Goal: Task Accomplishment & Management: Complete application form

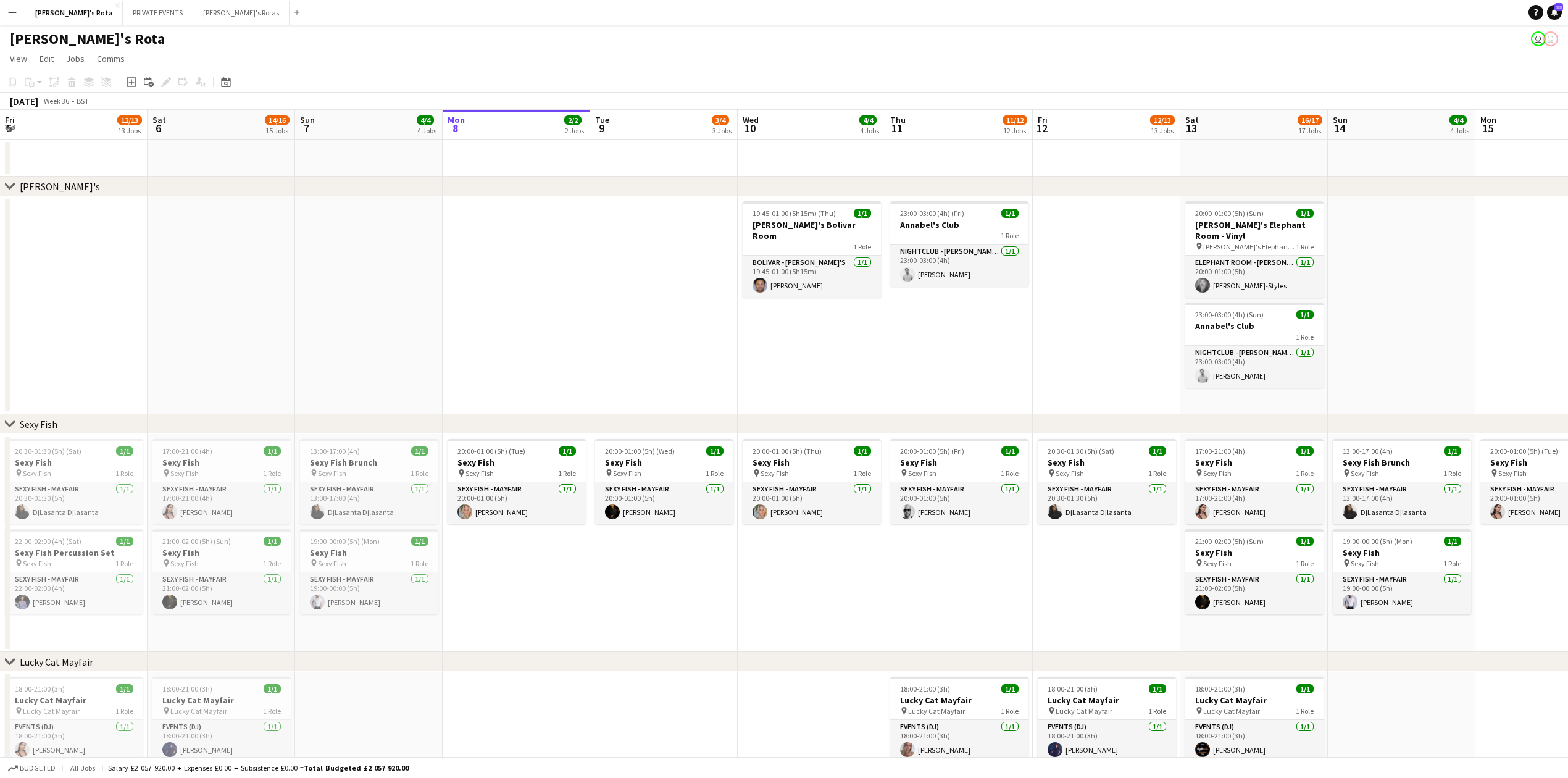
scroll to position [0, 294]
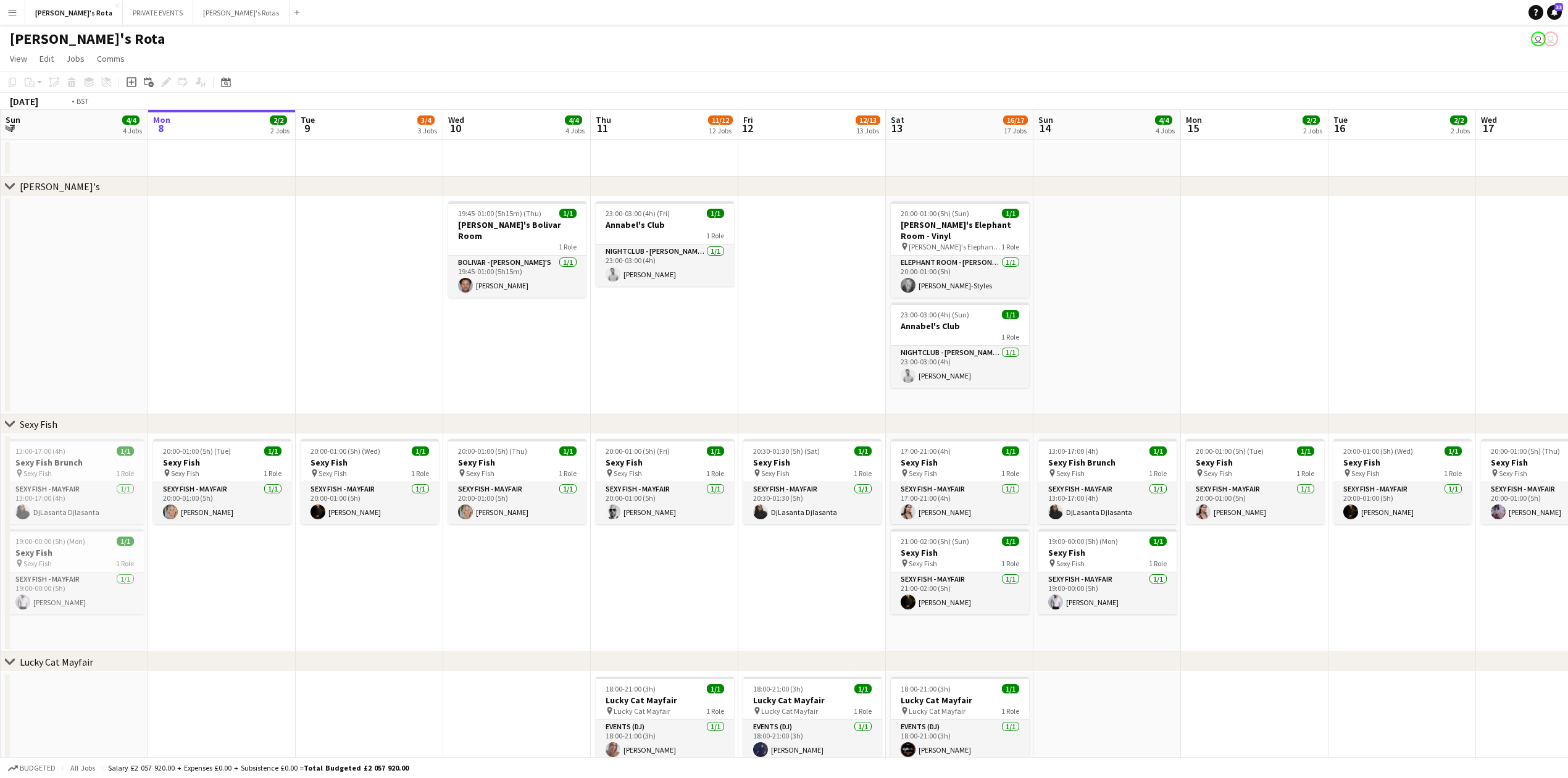
drag, startPoint x: 571, startPoint y: 331, endPoint x: 226, endPoint y: 339, distance: 345.1
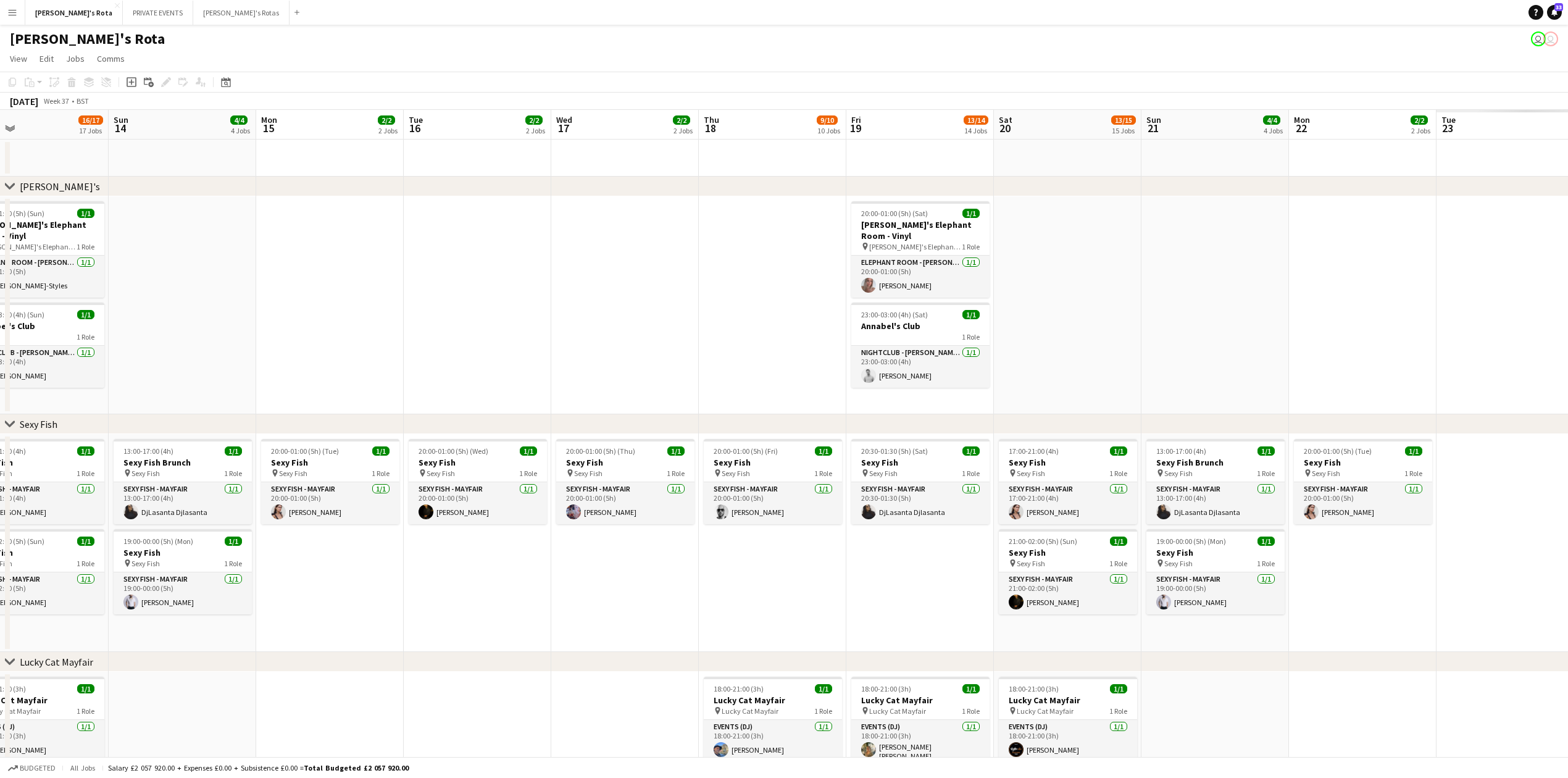
drag, startPoint x: 603, startPoint y: 324, endPoint x: 920, endPoint y: 309, distance: 317.4
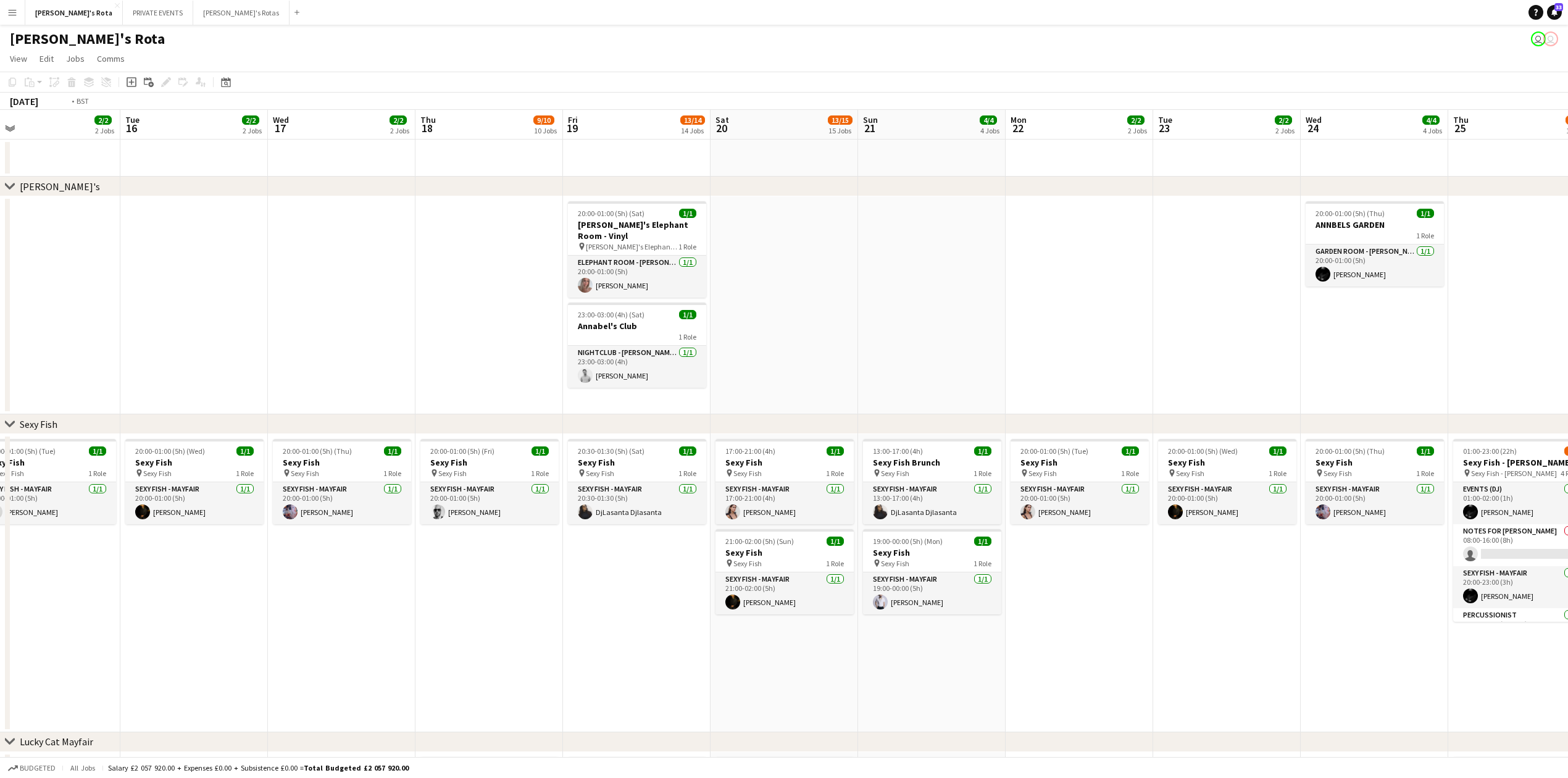
drag, startPoint x: 761, startPoint y: 311, endPoint x: 504, endPoint y: 320, distance: 257.2
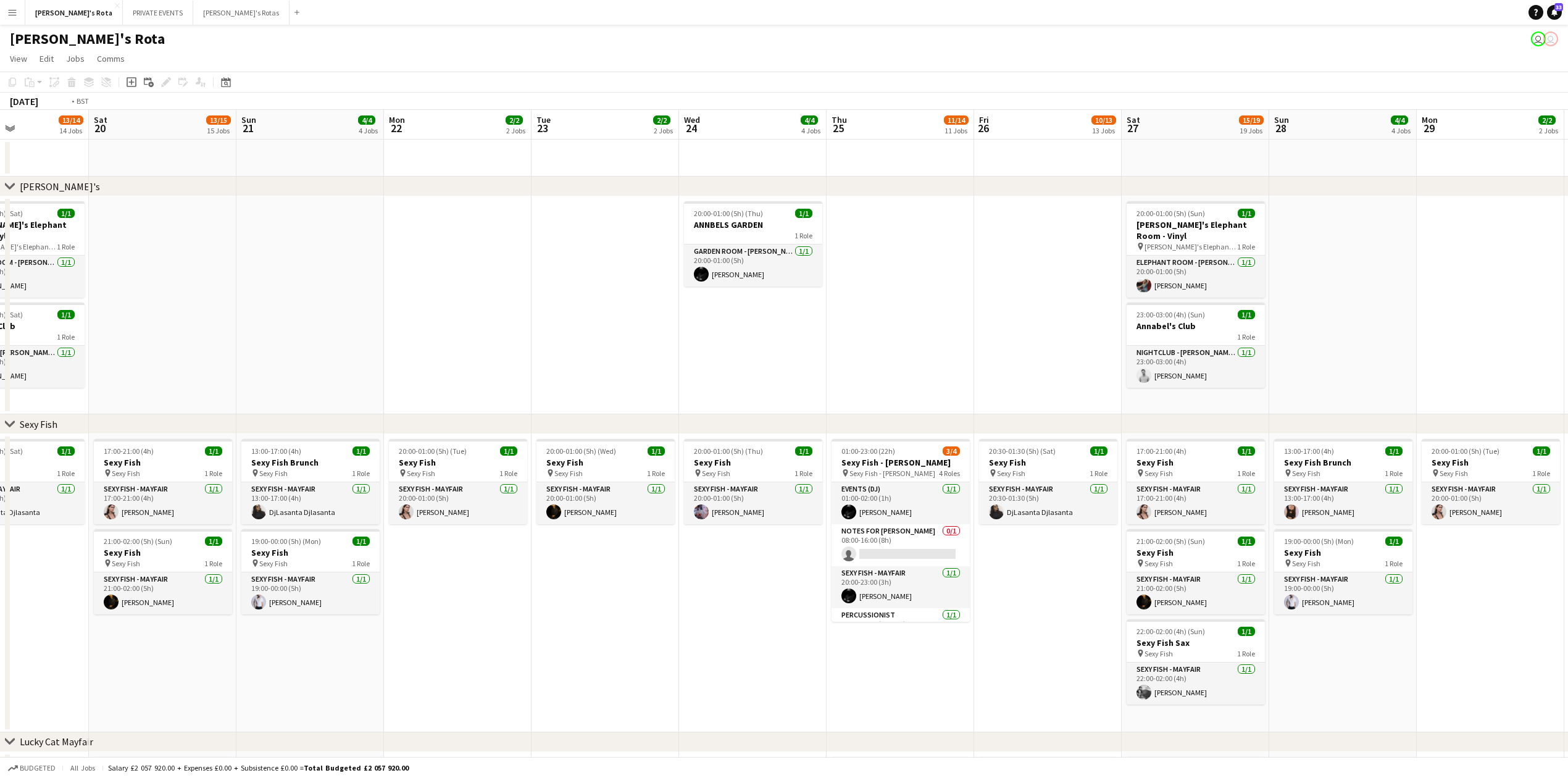
drag, startPoint x: 322, startPoint y: 308, endPoint x: 315, endPoint y: 319, distance: 13.0
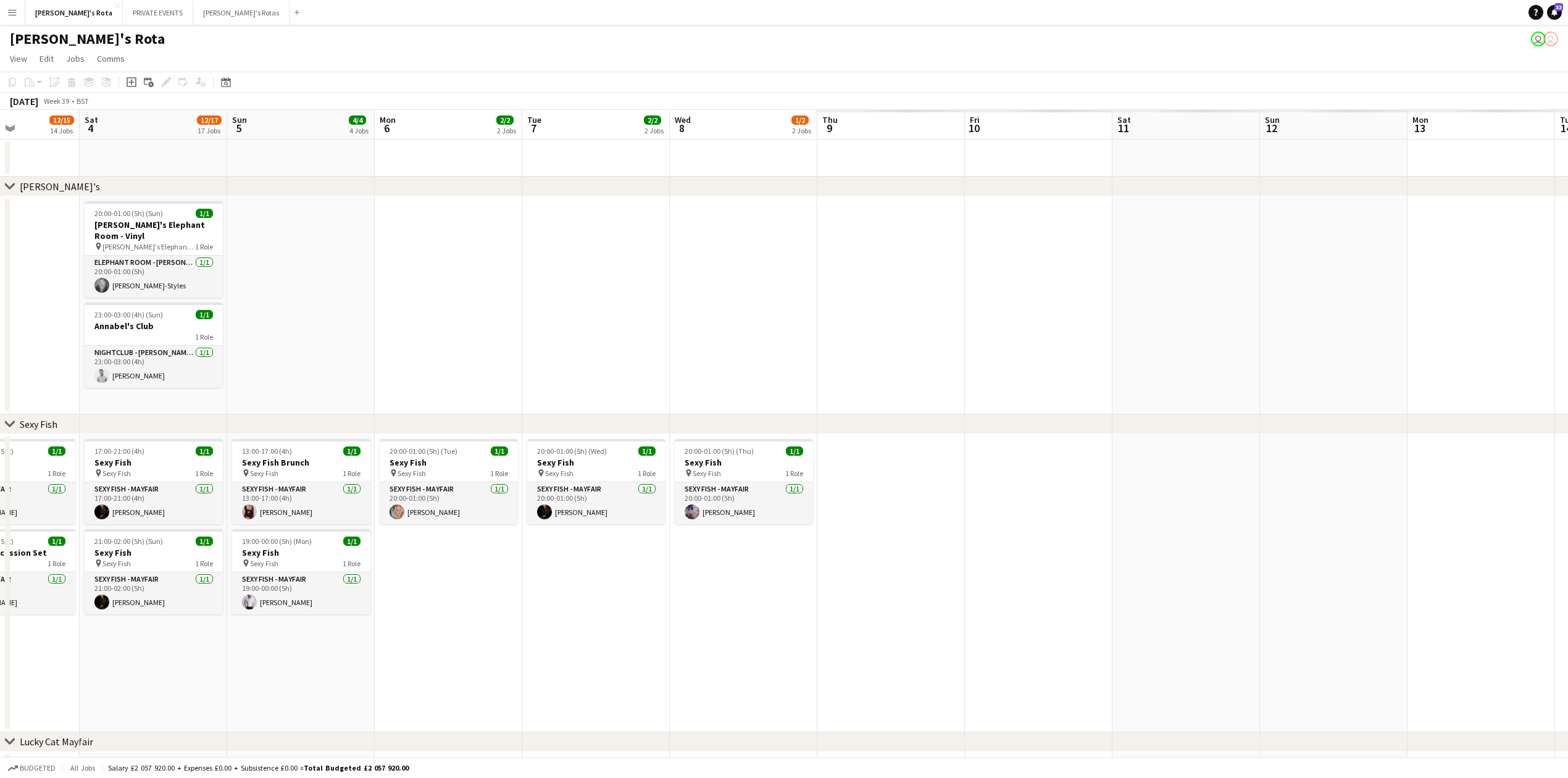
drag, startPoint x: 583, startPoint y: 298, endPoint x: 978, endPoint y: 246, distance: 398.4
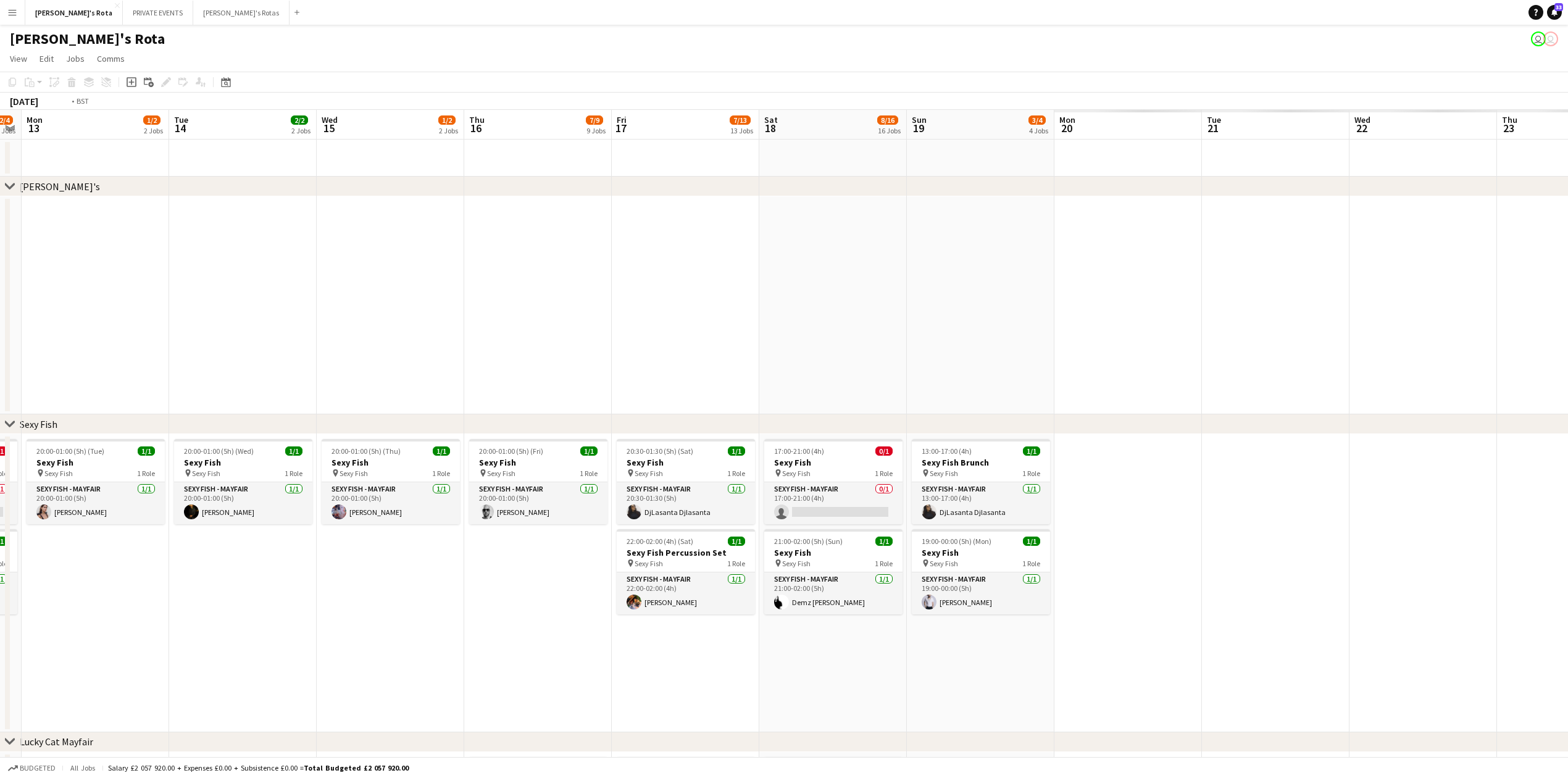
drag, startPoint x: 682, startPoint y: 245, endPoint x: 262, endPoint y: 270, distance: 420.7
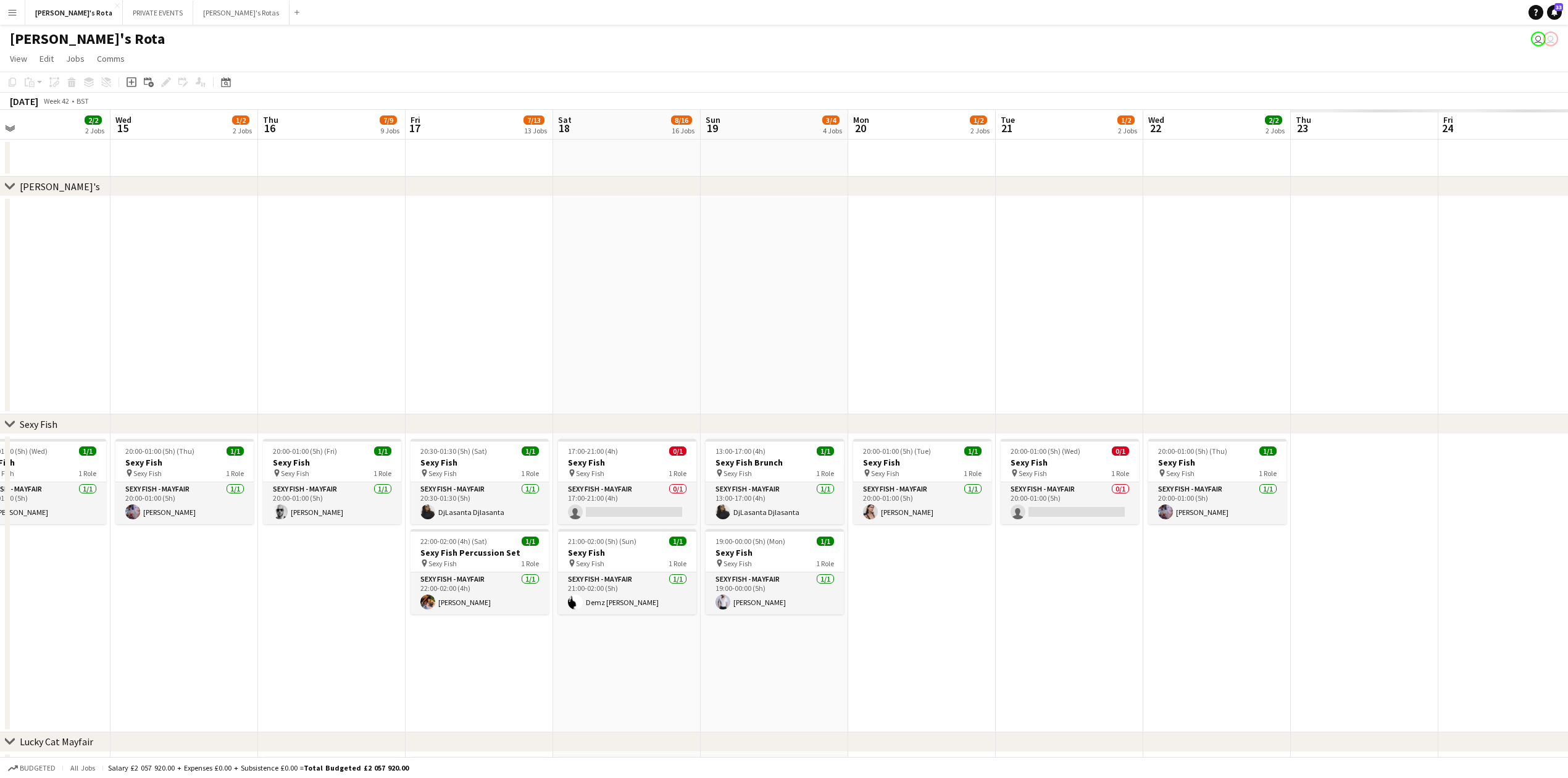
drag, startPoint x: 84, startPoint y: 284, endPoint x: 156, endPoint y: 287, distance: 72.1
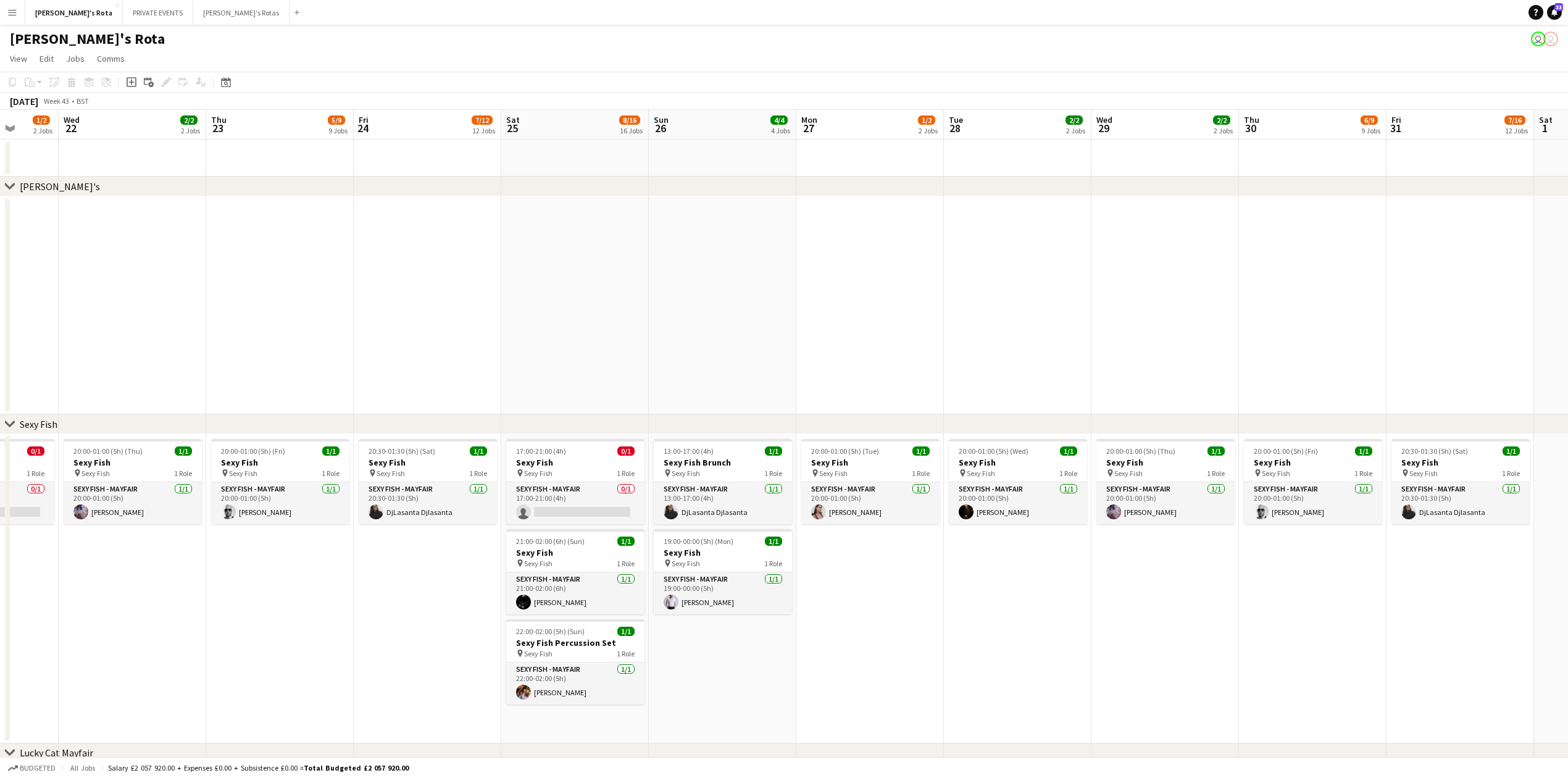
drag, startPoint x: 905, startPoint y: 236, endPoint x: 164, endPoint y: 266, distance: 741.6
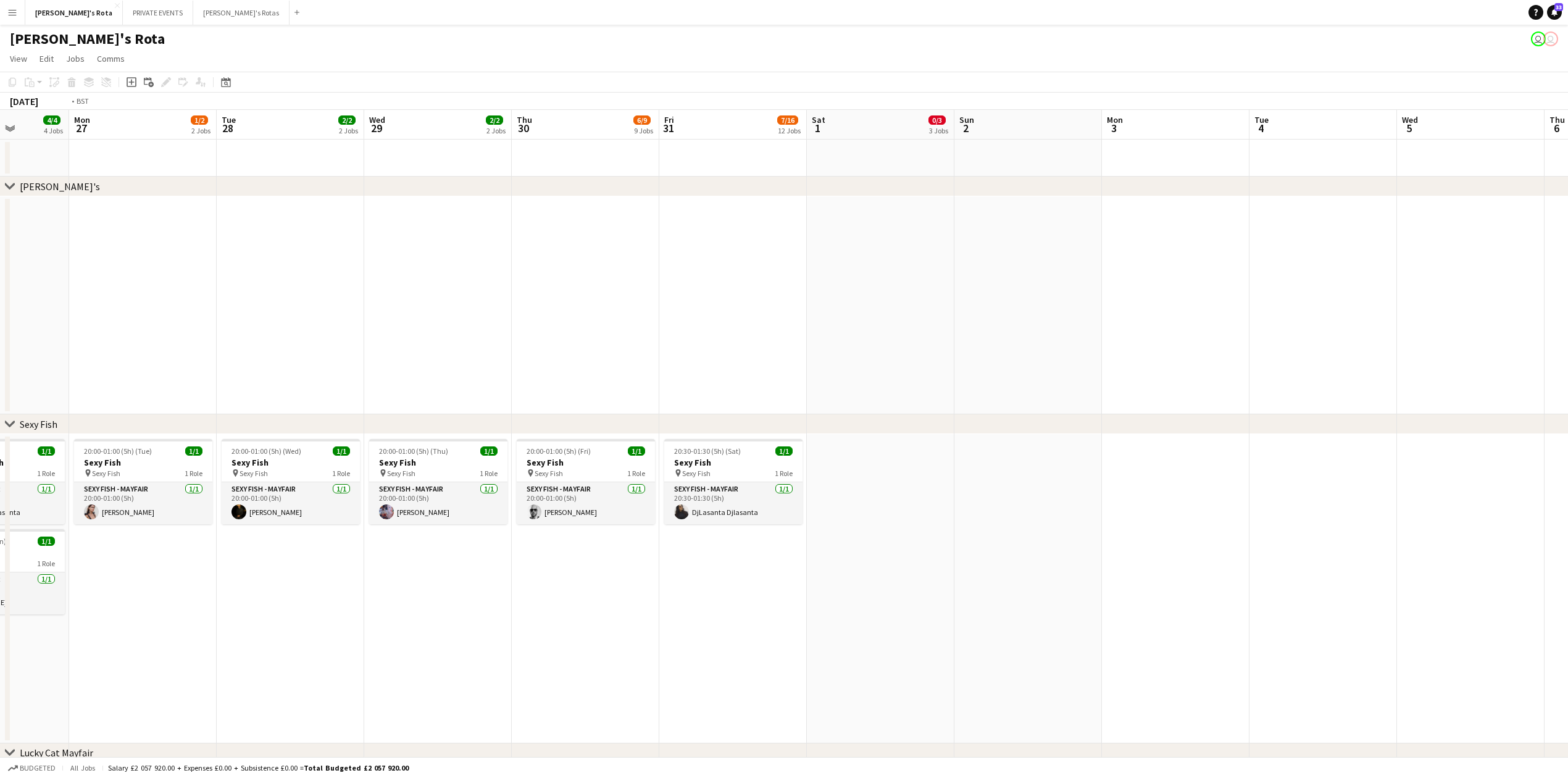
scroll to position [0, 525]
drag, startPoint x: 799, startPoint y: 243, endPoint x: 658, endPoint y: 241, distance: 141.0
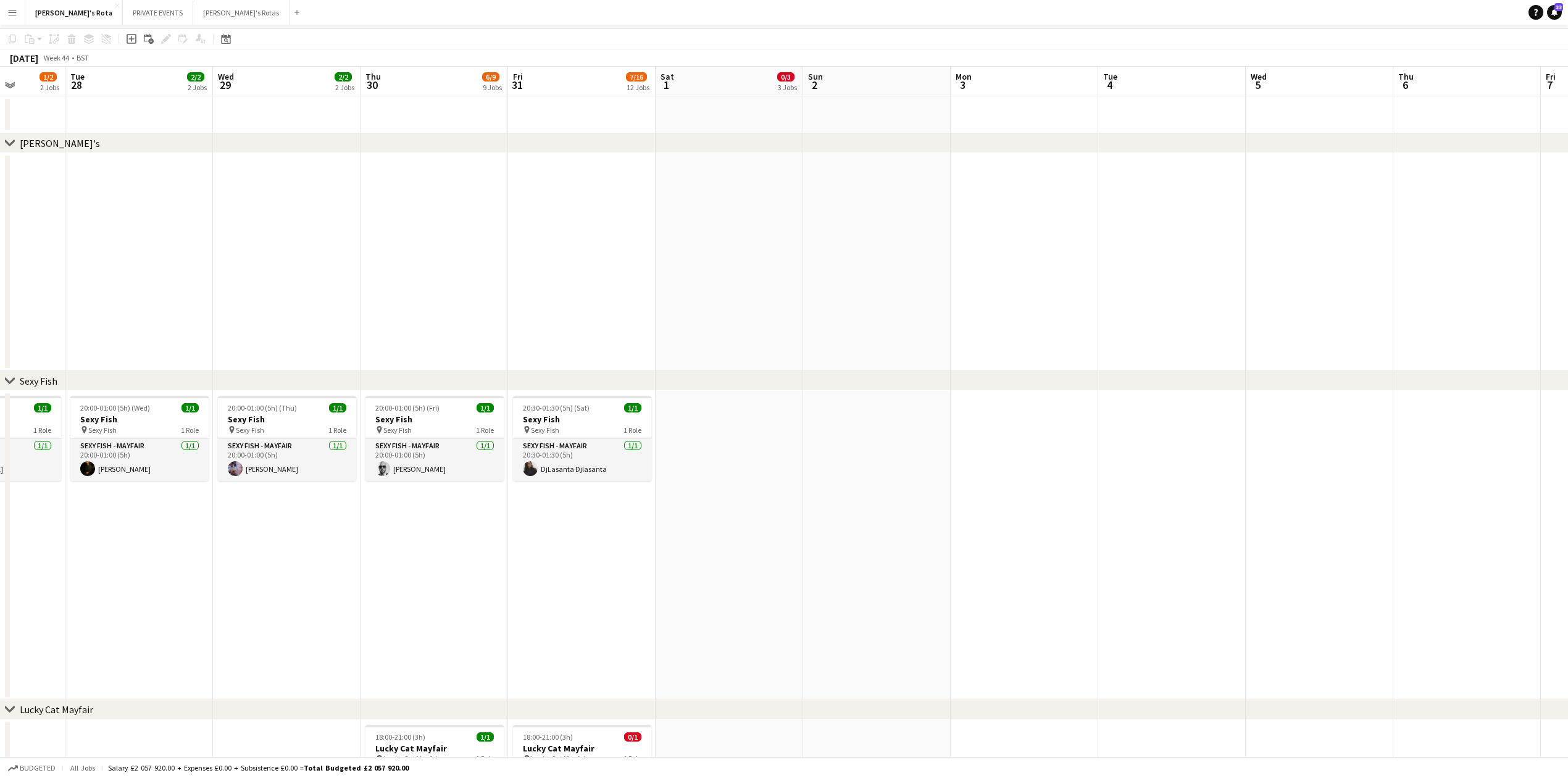
scroll to position [82, 0]
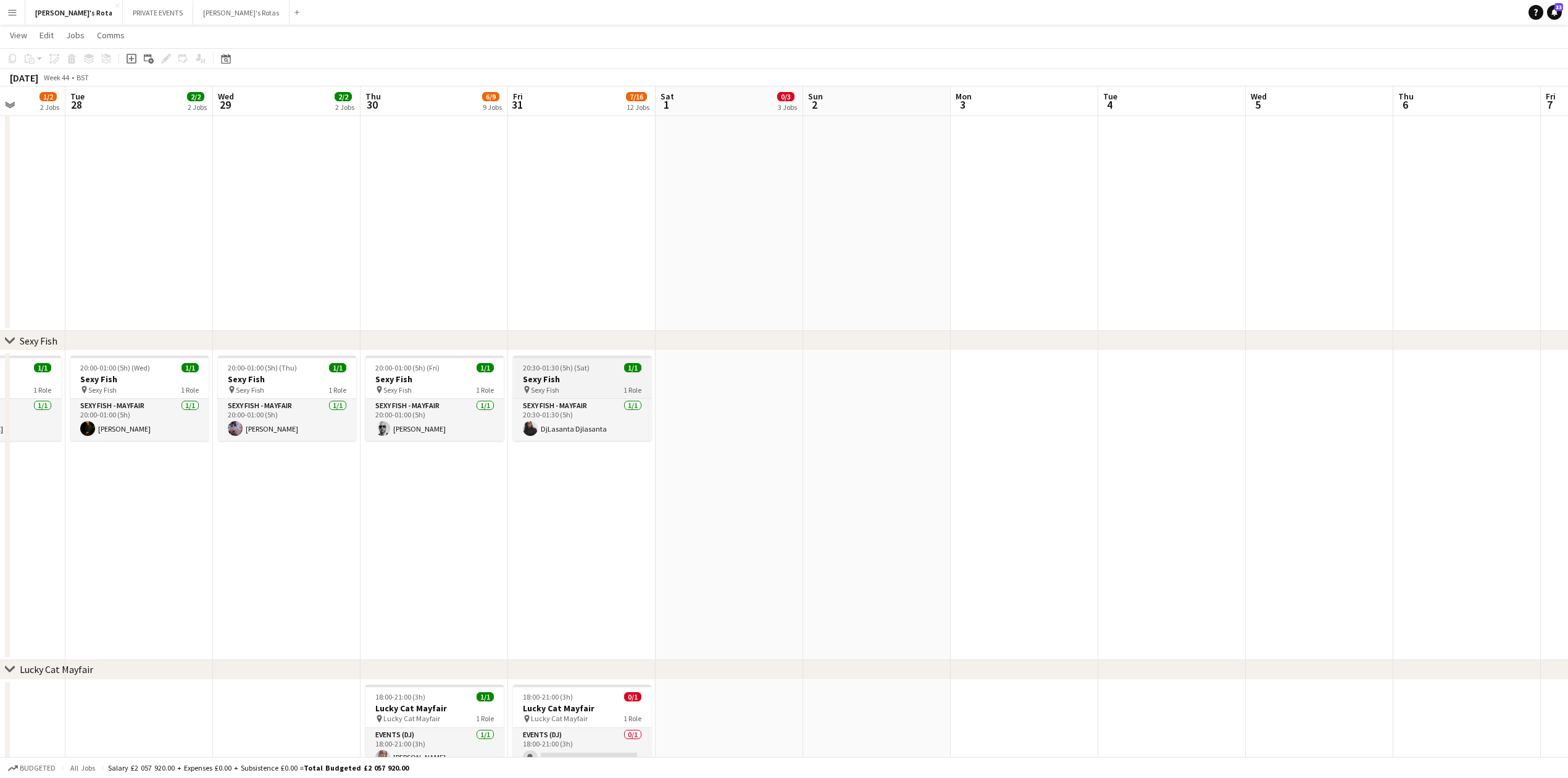
click at [561, 378] on h3 "Sexy Fish" at bounding box center [582, 379] width 138 height 11
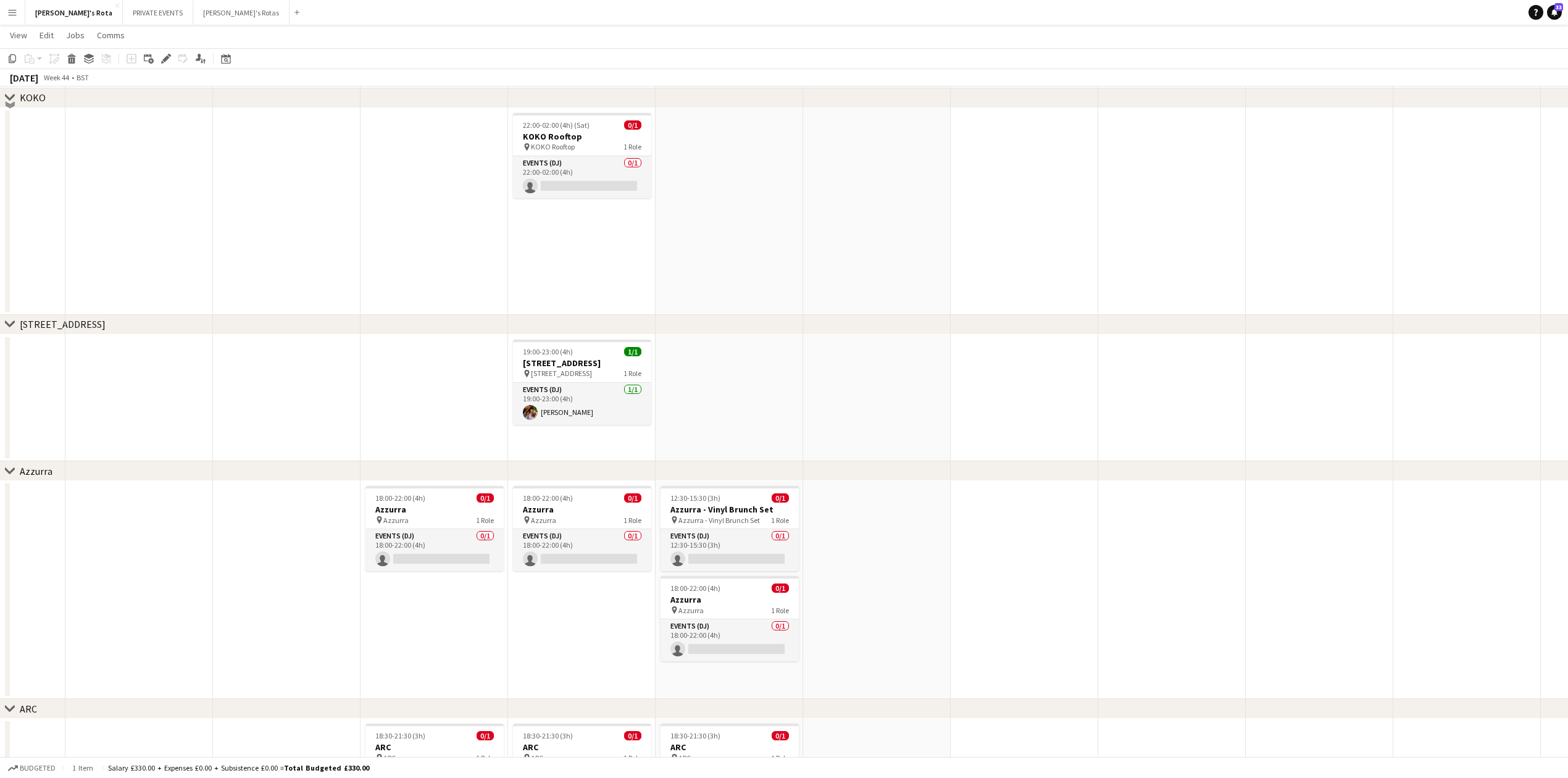
scroll to position [1893, 0]
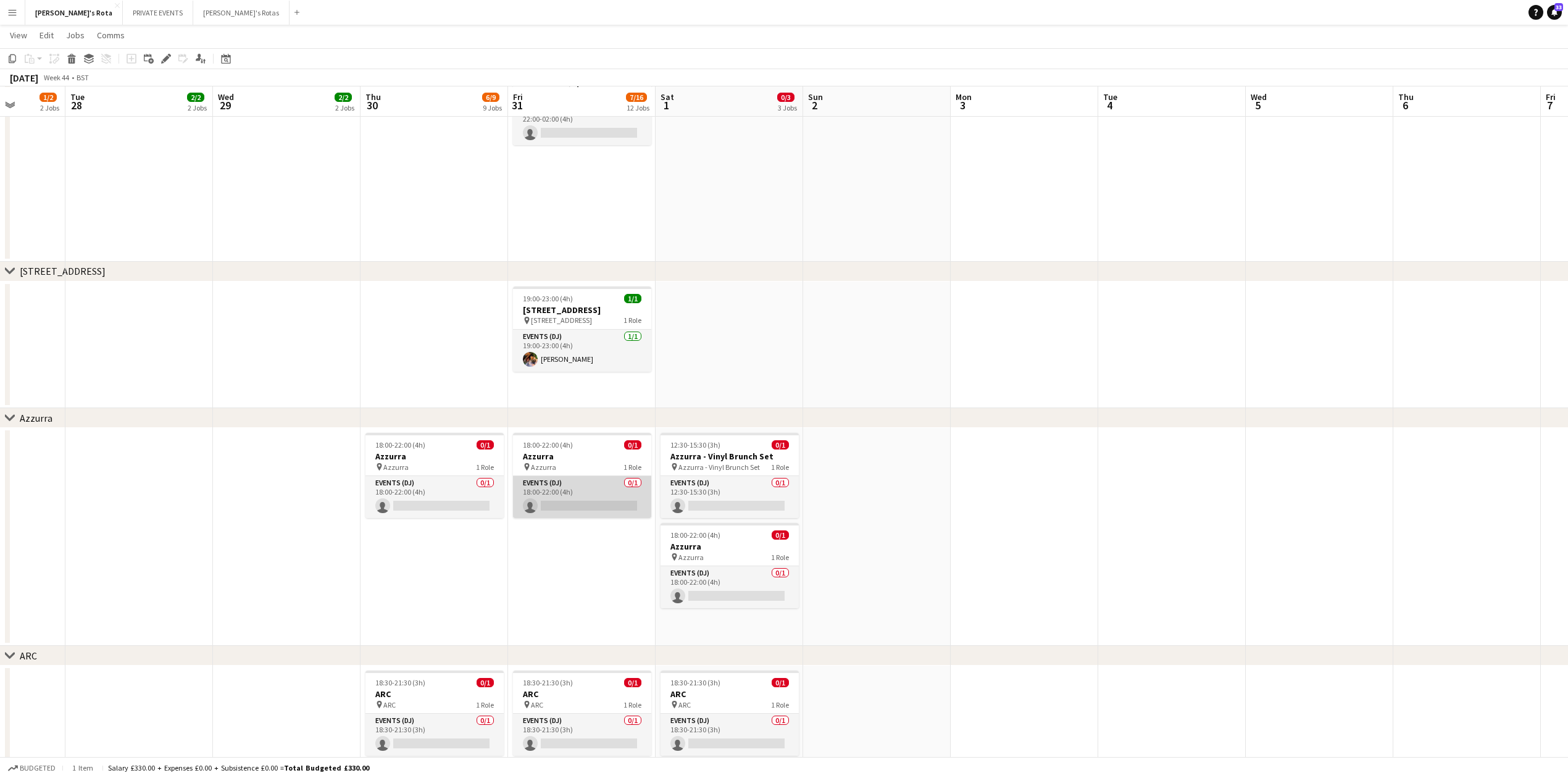
click at [581, 502] on app-card-role "Events (DJ) 0/1 18:00-22:00 (4h) single-neutral-actions" at bounding box center [582, 497] width 138 height 42
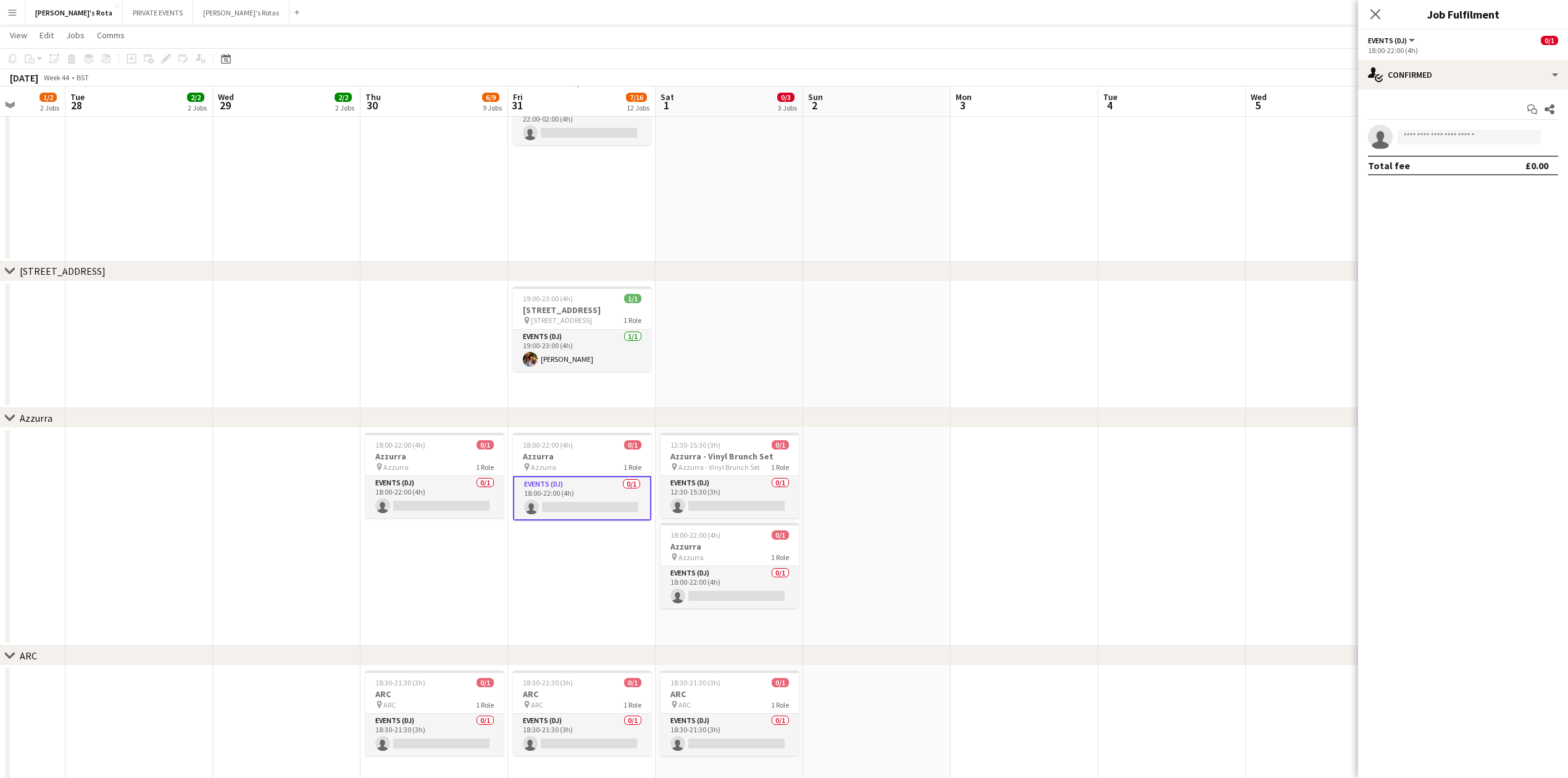
click at [550, 205] on app-date-cell "22:00-02:00 (4h) (Sat) 0/1 KOKO Rooftop pin KOKO Rooftop 1 Role Events (DJ) 0/1…" at bounding box center [582, 158] width 148 height 206
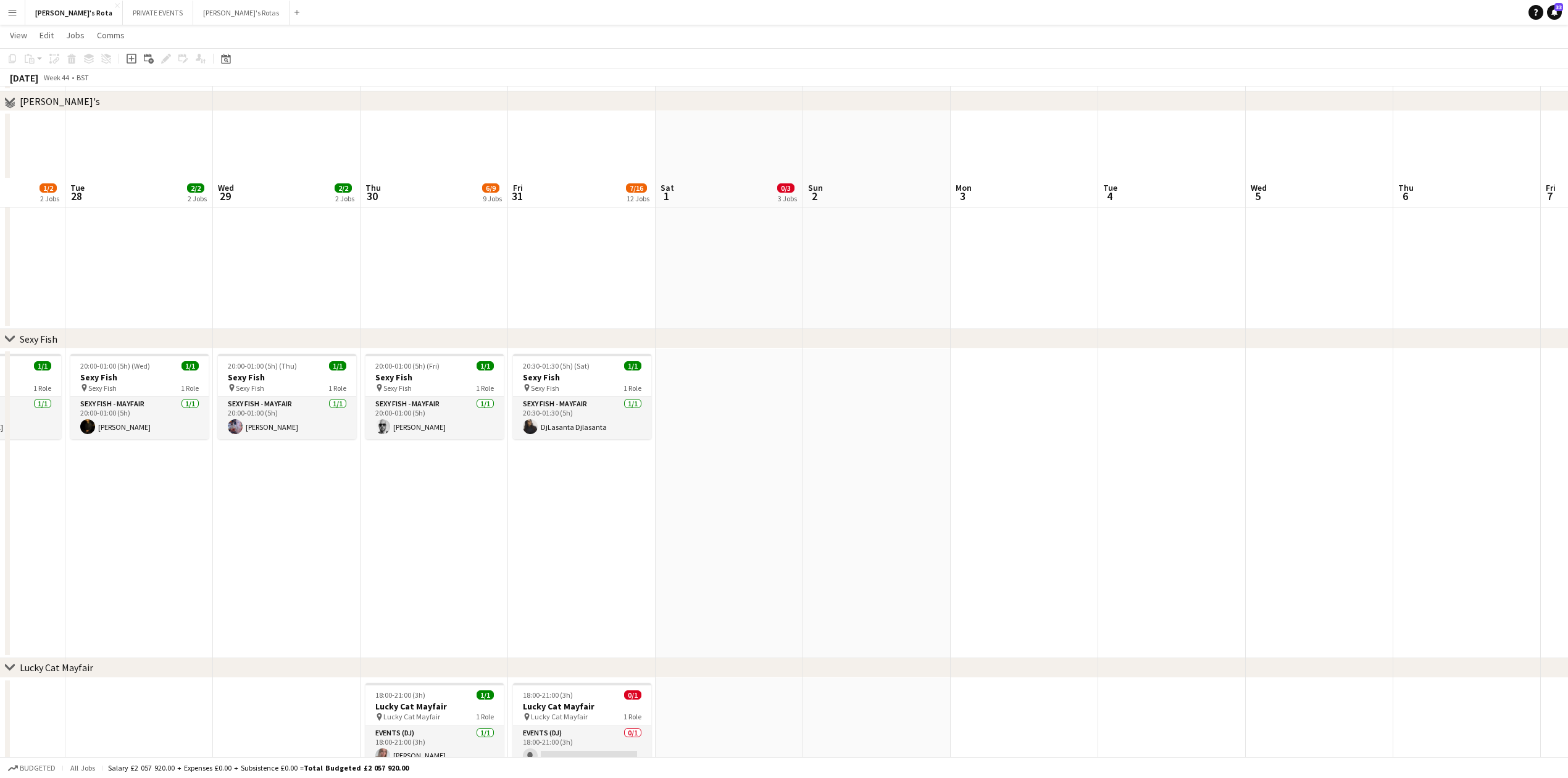
scroll to position [82, 0]
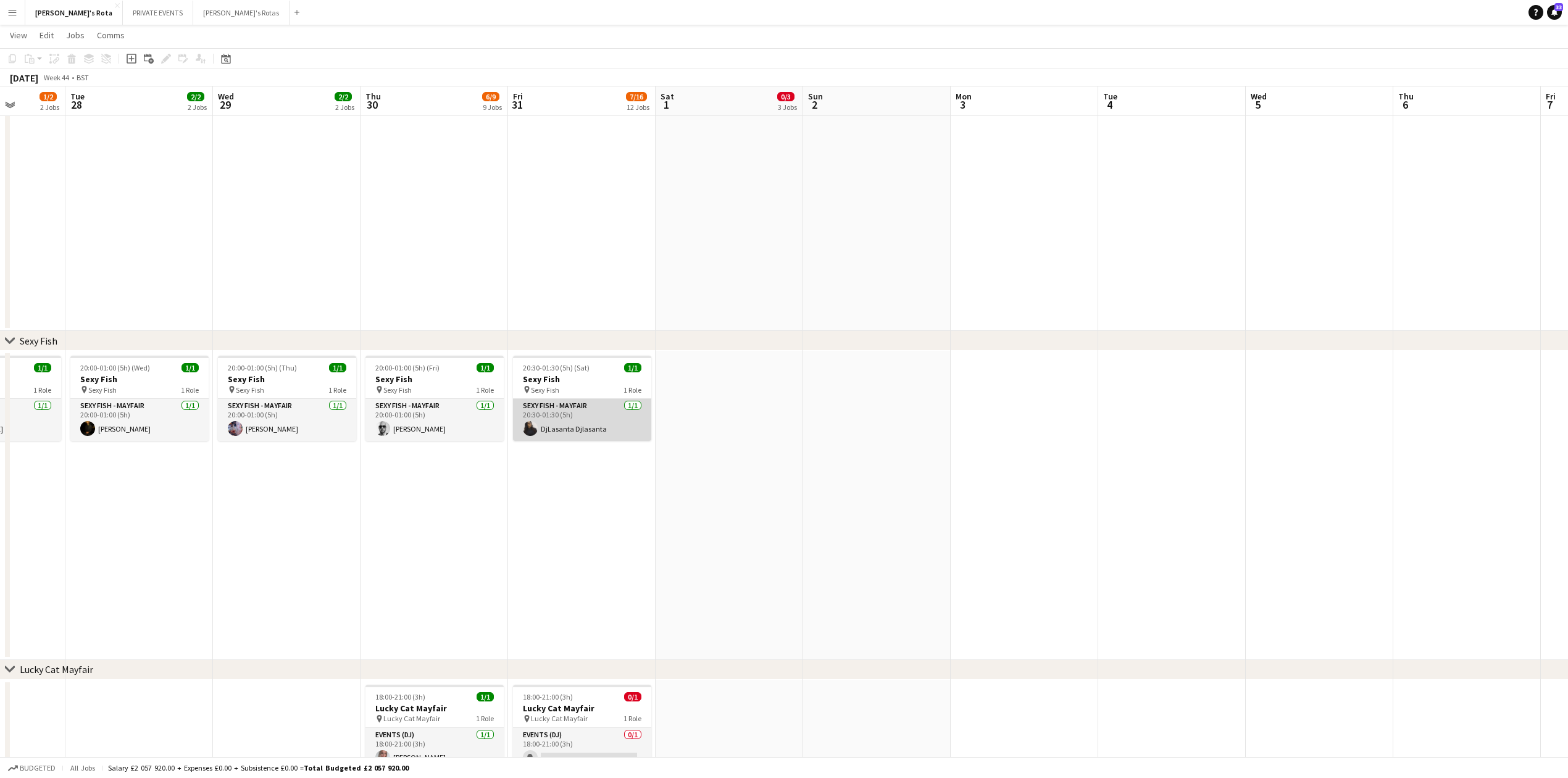
click at [583, 431] on app-card-role "SEXY FISH - MAYFAIR [DATE] 20:30-01:30 (5h) DjLasanta Djlasanta" at bounding box center [582, 420] width 138 height 42
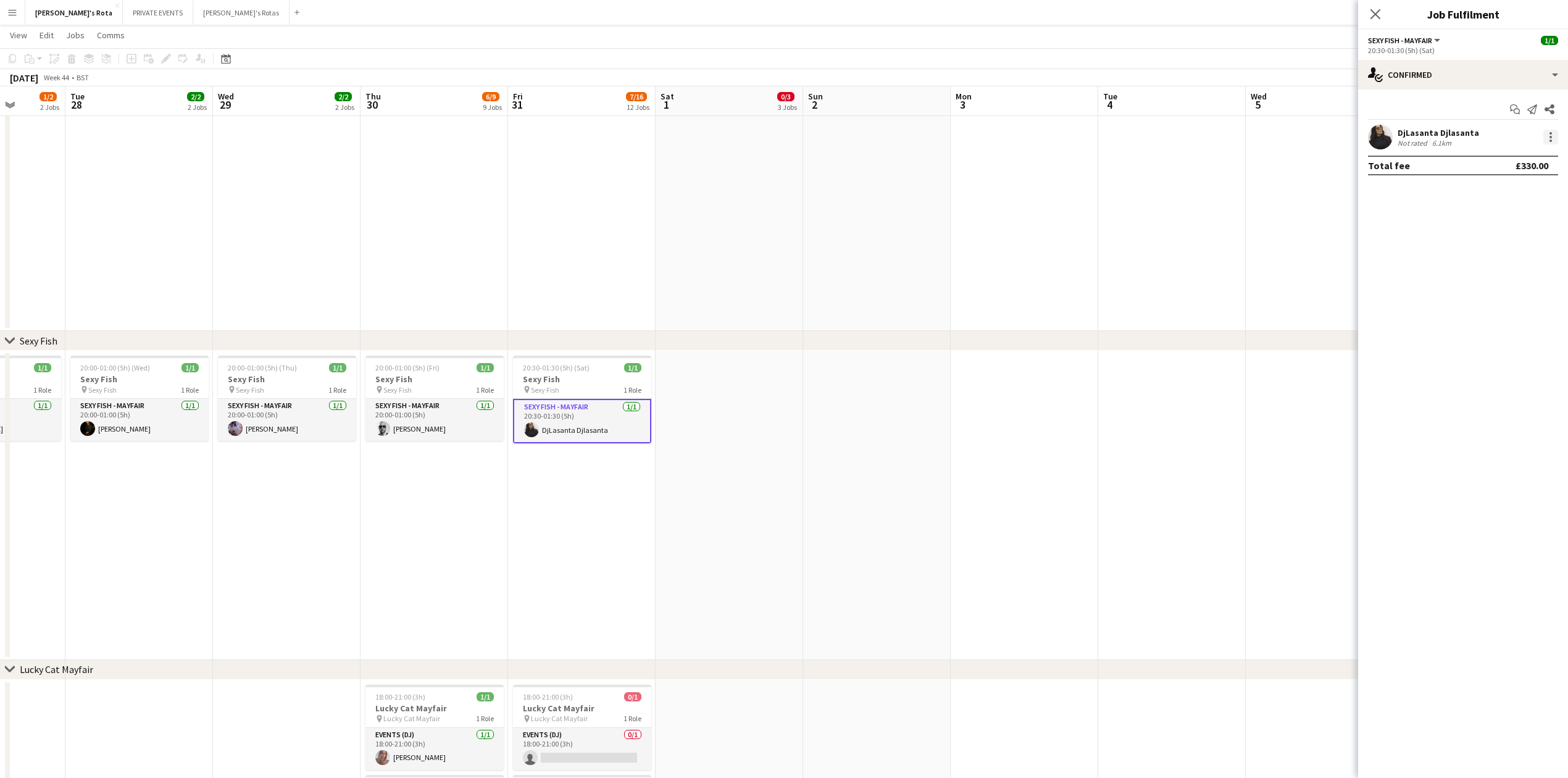
click at [1551, 138] on div at bounding box center [1551, 137] width 3 height 3
click at [1516, 282] on span "Remove" at bounding box center [1510, 279] width 77 height 11
drag, startPoint x: 1467, startPoint y: 119, endPoint x: 1455, endPoint y: 136, distance: 20.8
click at [1458, 133] on div "Start chat Share single-neutral-actions Total fee £0.00" at bounding box center [1463, 137] width 210 height 96
click at [1455, 136] on input at bounding box center [1469, 137] width 143 height 15
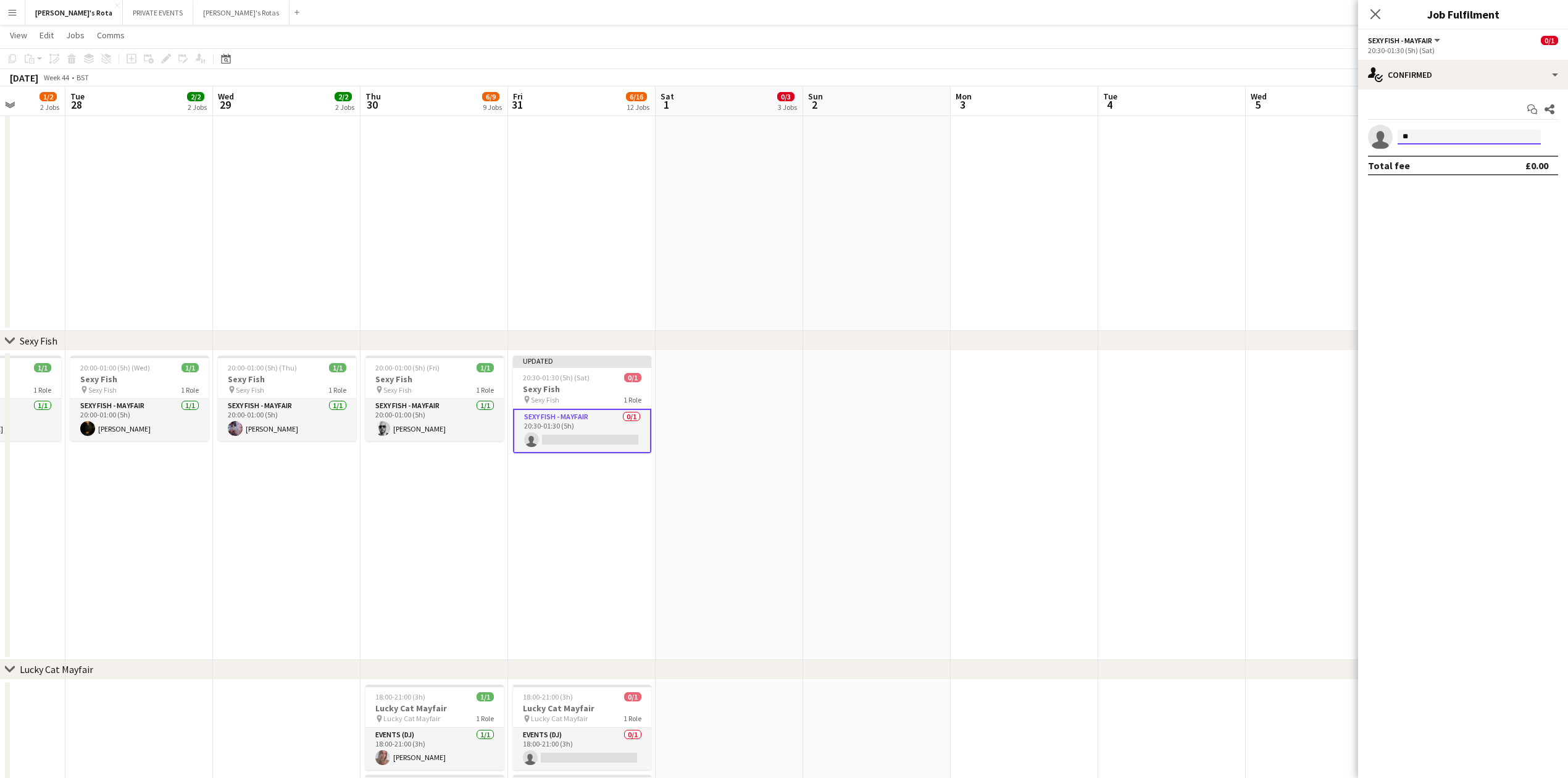
type input "*"
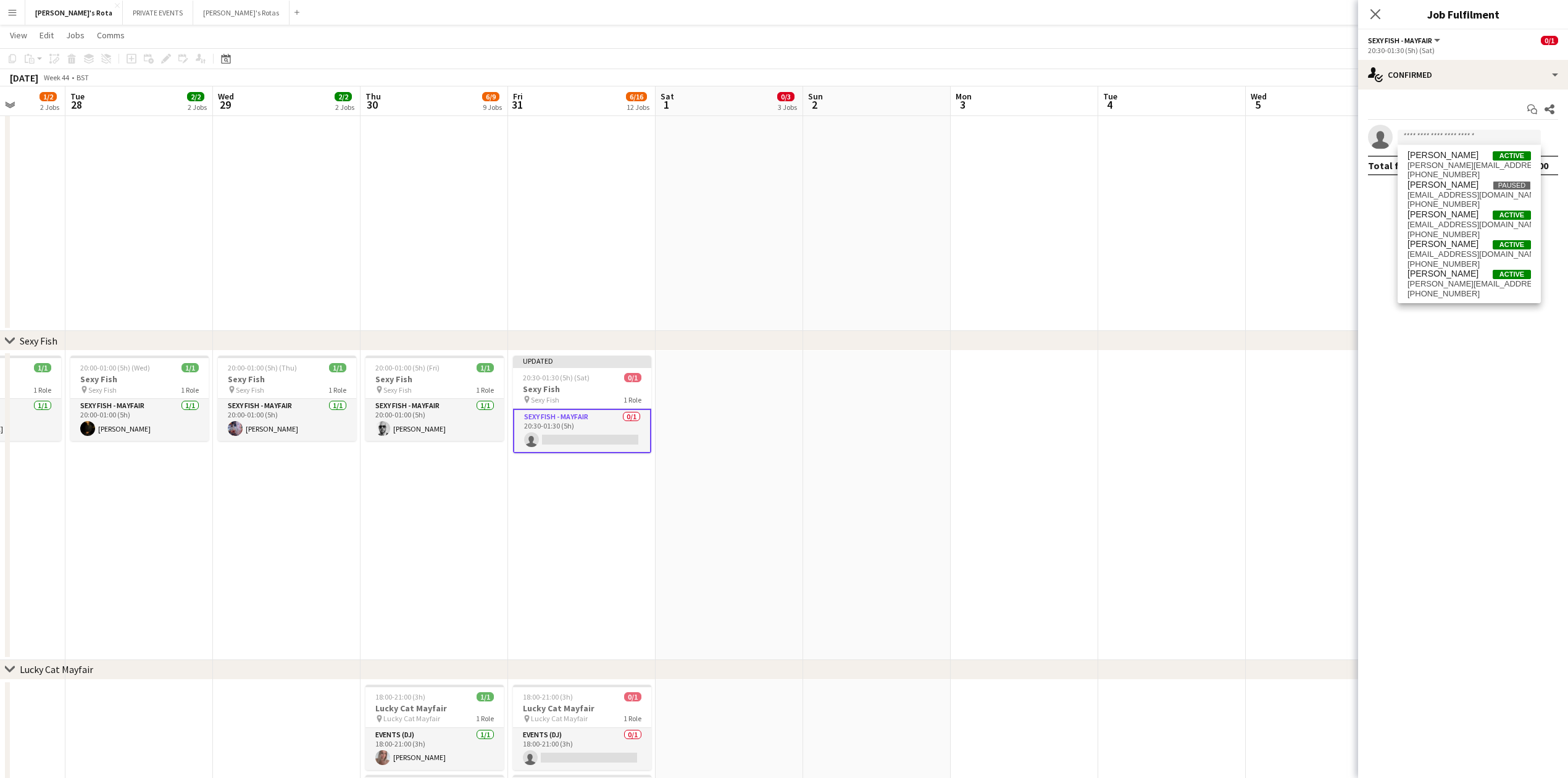
click at [6, 10] on button "Menu" at bounding box center [12, 12] width 25 height 25
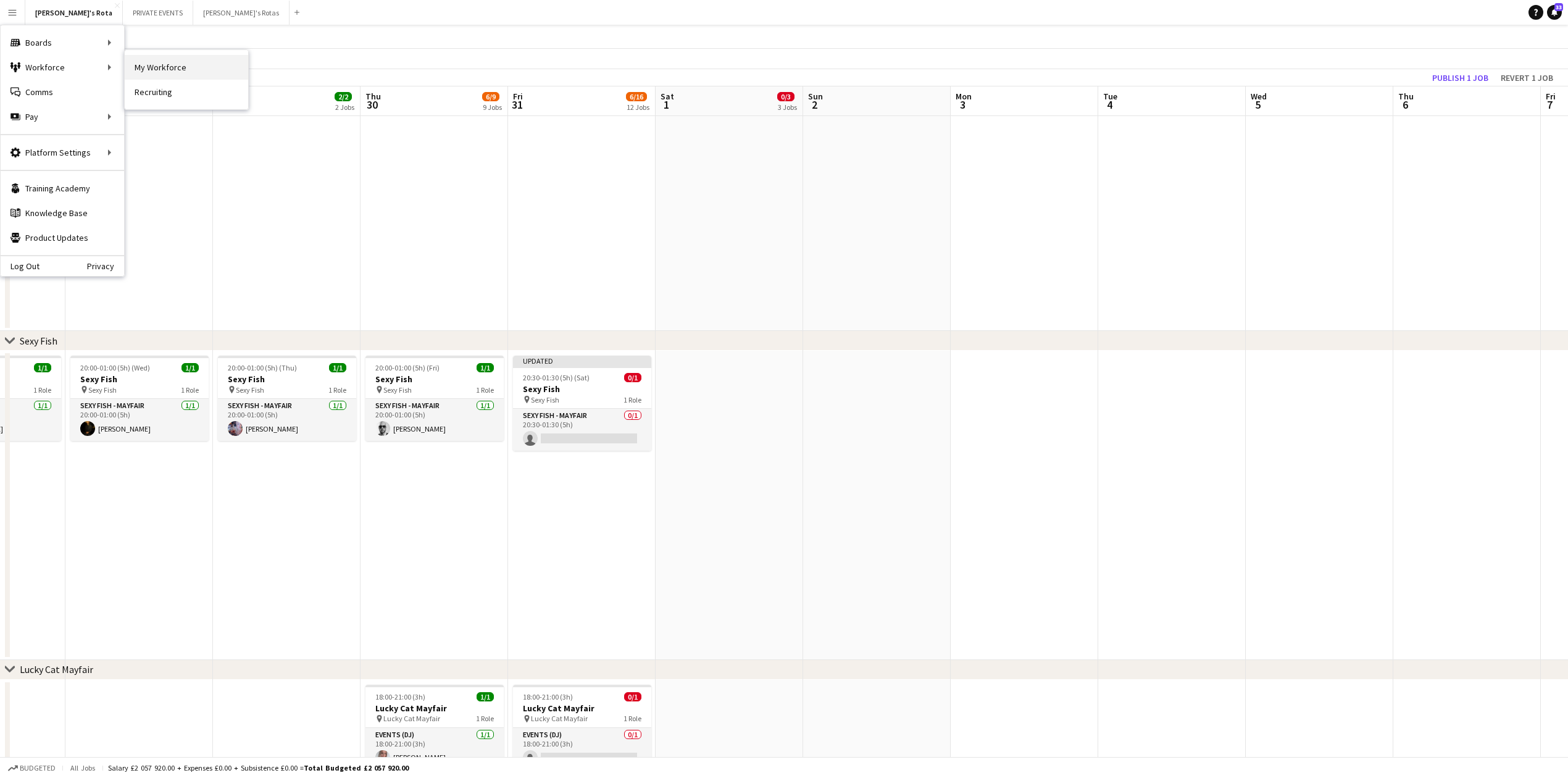
click at [181, 74] on link "My Workforce" at bounding box center [186, 67] width 123 height 25
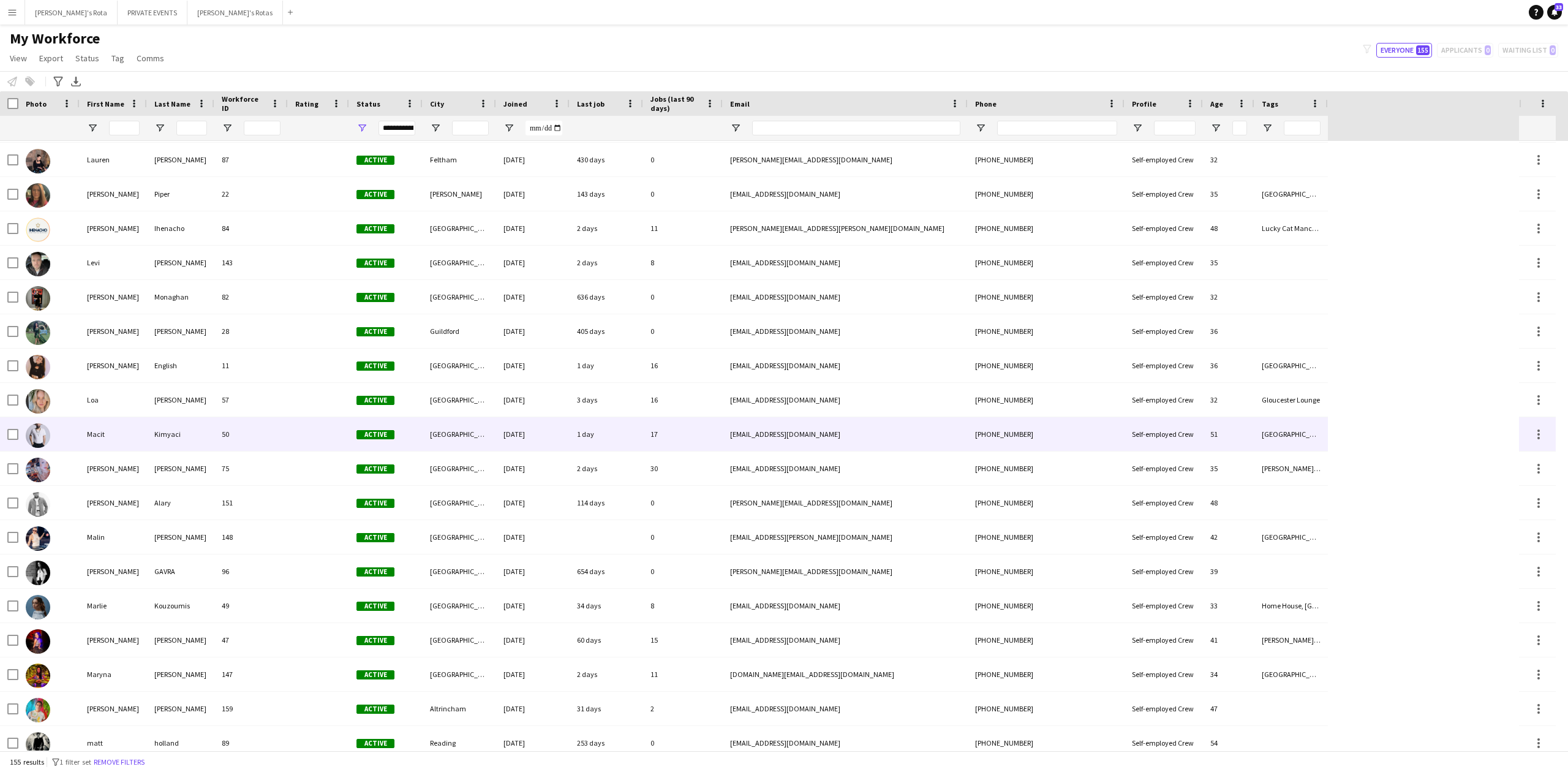
scroll to position [2859, 0]
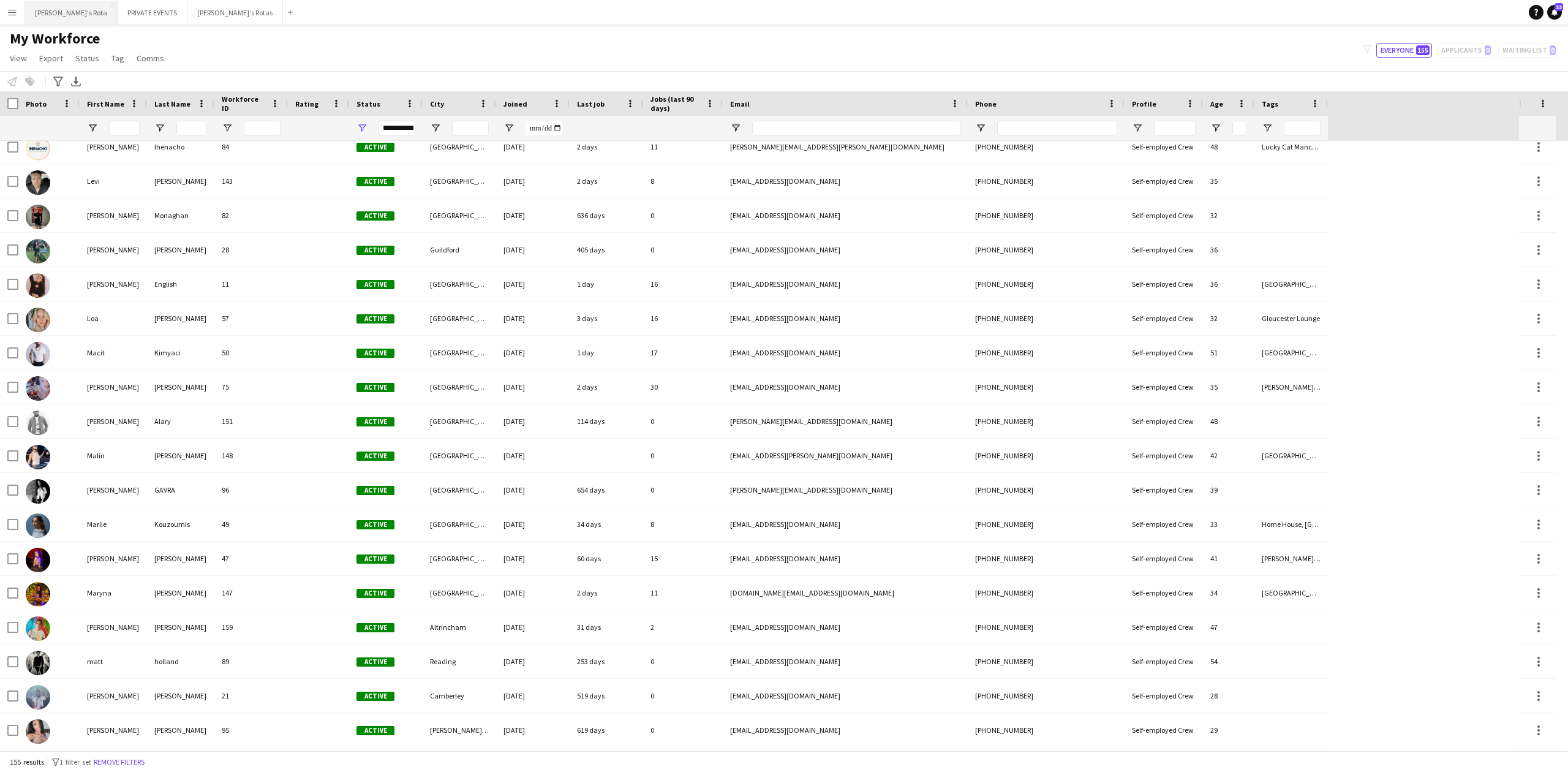
click at [72, 5] on button "[PERSON_NAME]'s Rota Close" at bounding box center [72, 13] width 92 height 24
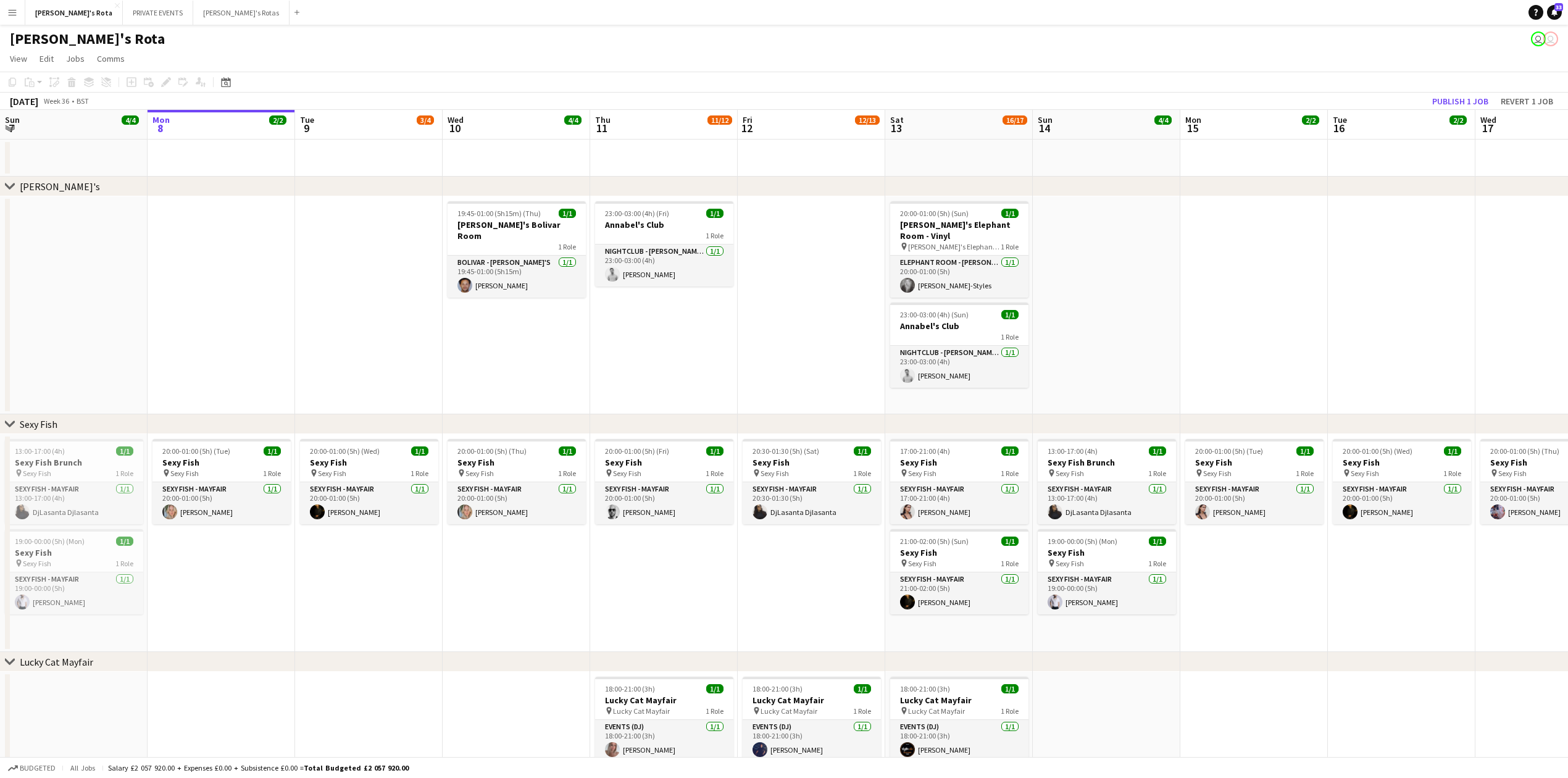
click at [23, 11] on button "Menu" at bounding box center [12, 12] width 25 height 25
click at [164, 82] on link "Recruiting" at bounding box center [186, 91] width 123 height 25
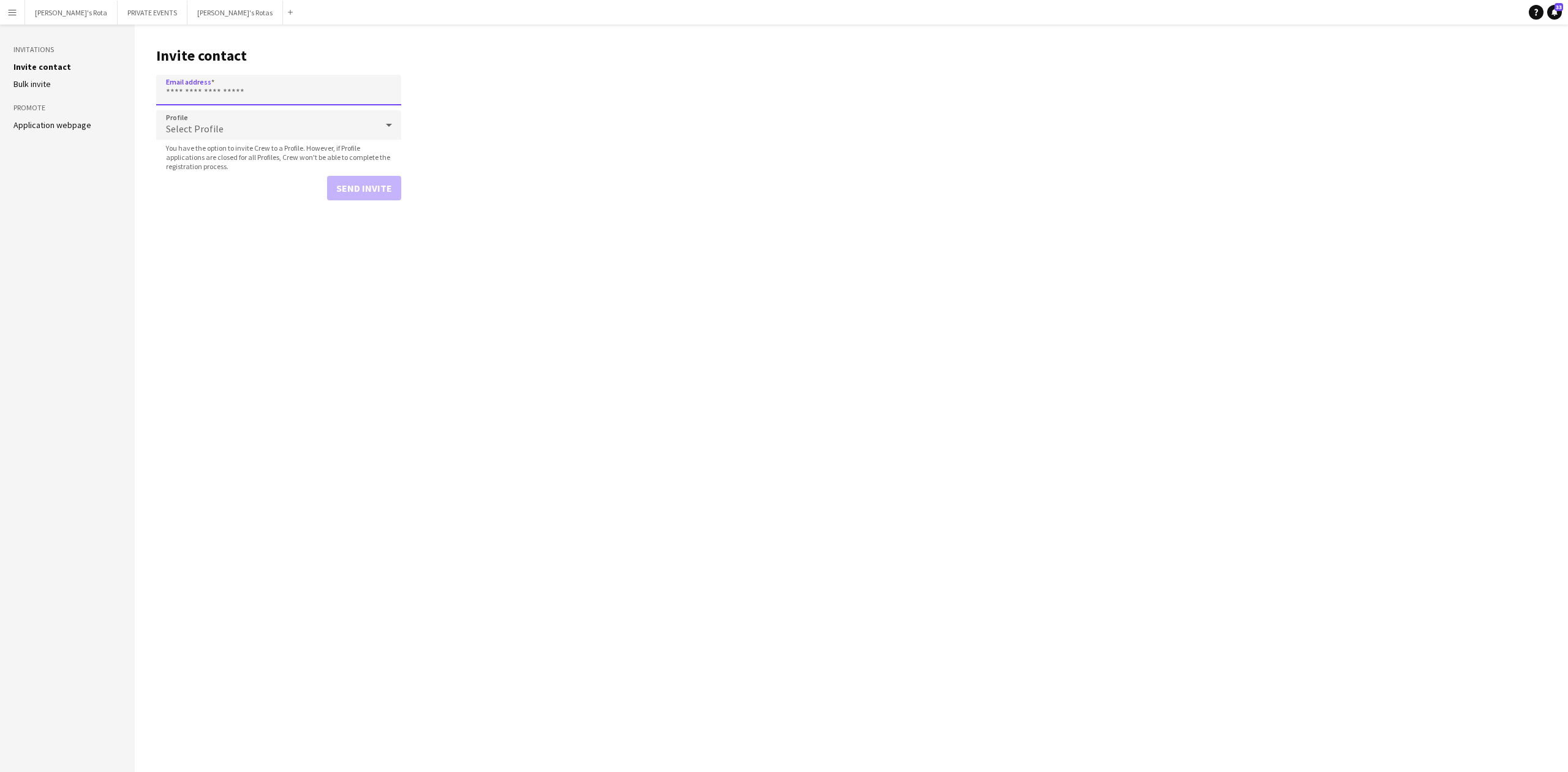
click at [197, 92] on input "Email address" at bounding box center [278, 90] width 245 height 31
paste input "**********"
drag, startPoint x: 254, startPoint y: 94, endPoint x: 54, endPoint y: 96, distance: 200.0
click at [54, 96] on div "**********" at bounding box center [784, 398] width 1568 height 748
click at [330, 97] on input "**********" at bounding box center [278, 90] width 245 height 31
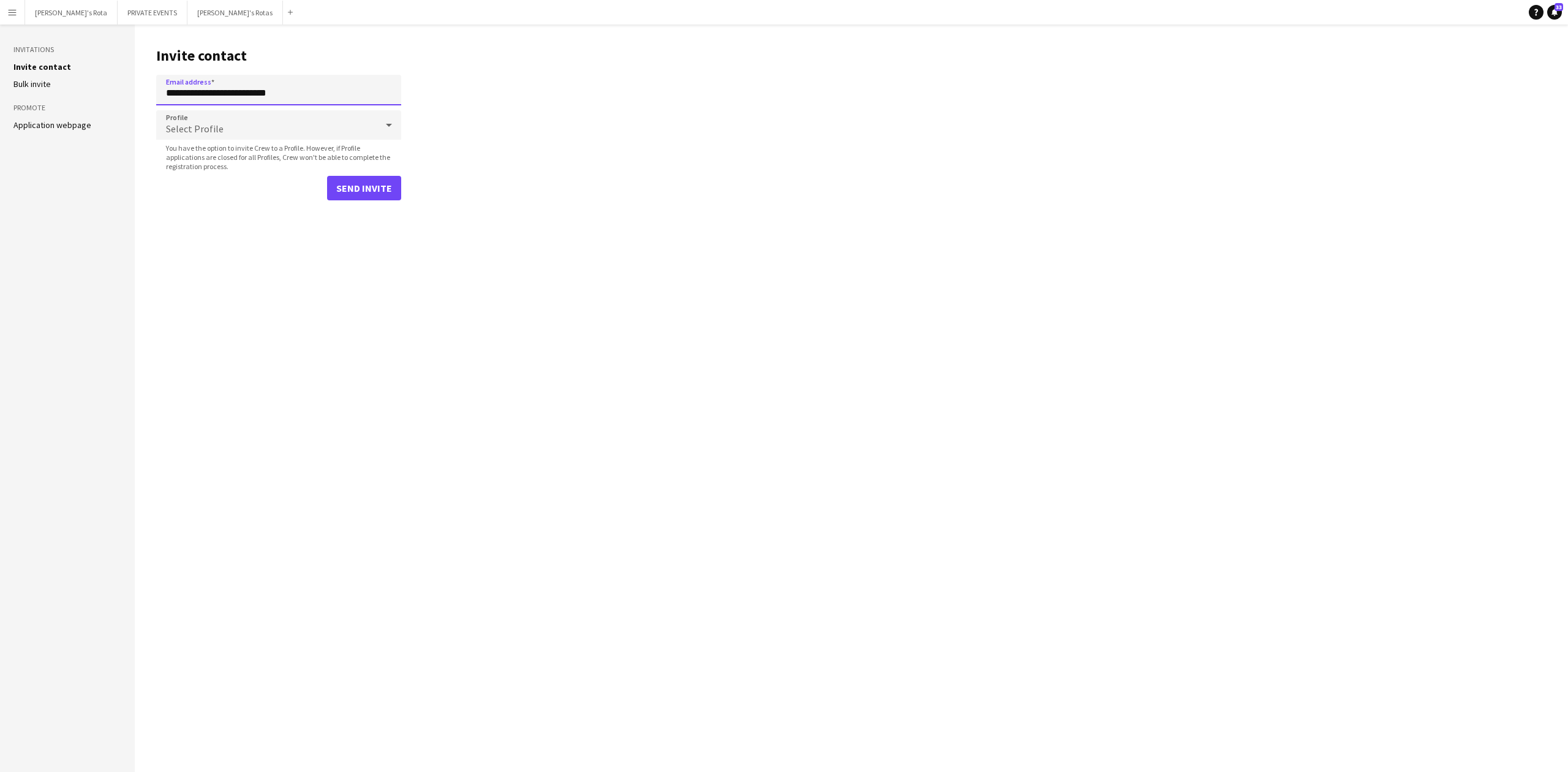
type input "**********"
click at [218, 135] on div "Select Profile" at bounding box center [265, 125] width 220 height 29
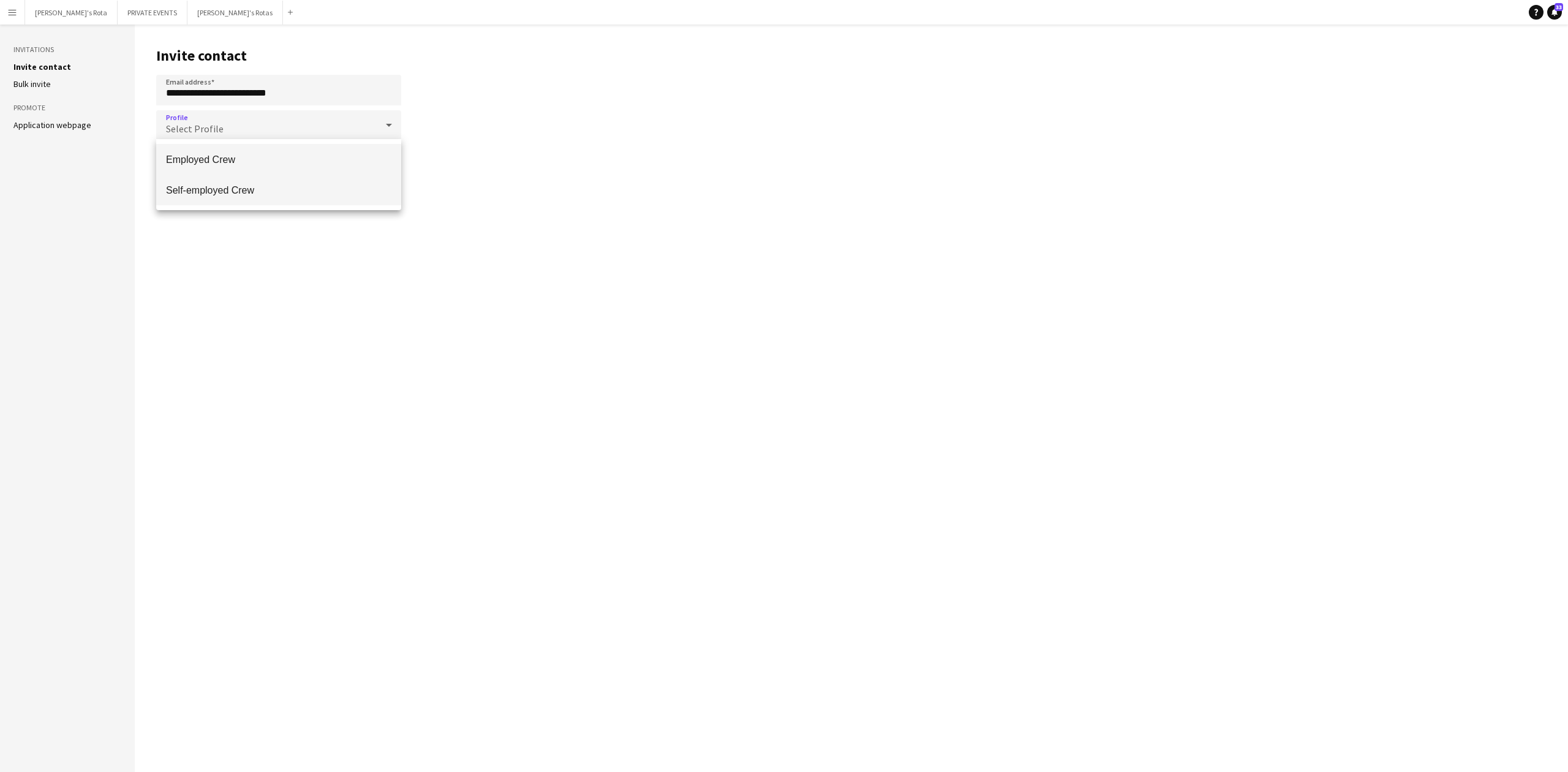
click at [216, 187] on span "Self-employed Crew" at bounding box center [278, 190] width 226 height 12
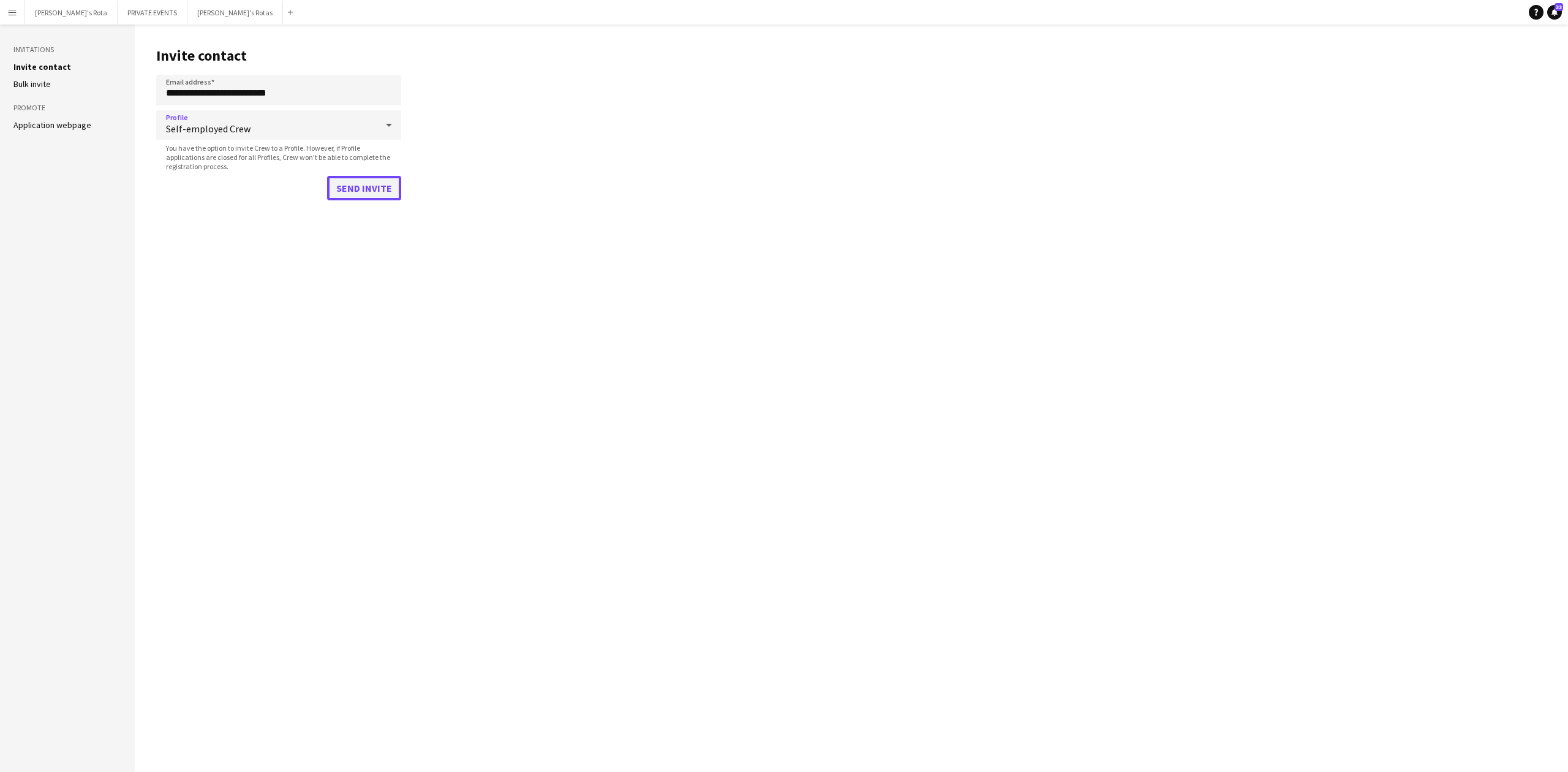
click at [373, 197] on button "Send invite" at bounding box center [364, 188] width 74 height 24
click at [49, 16] on button "[PERSON_NAME]'s Rota Close" at bounding box center [72, 13] width 92 height 24
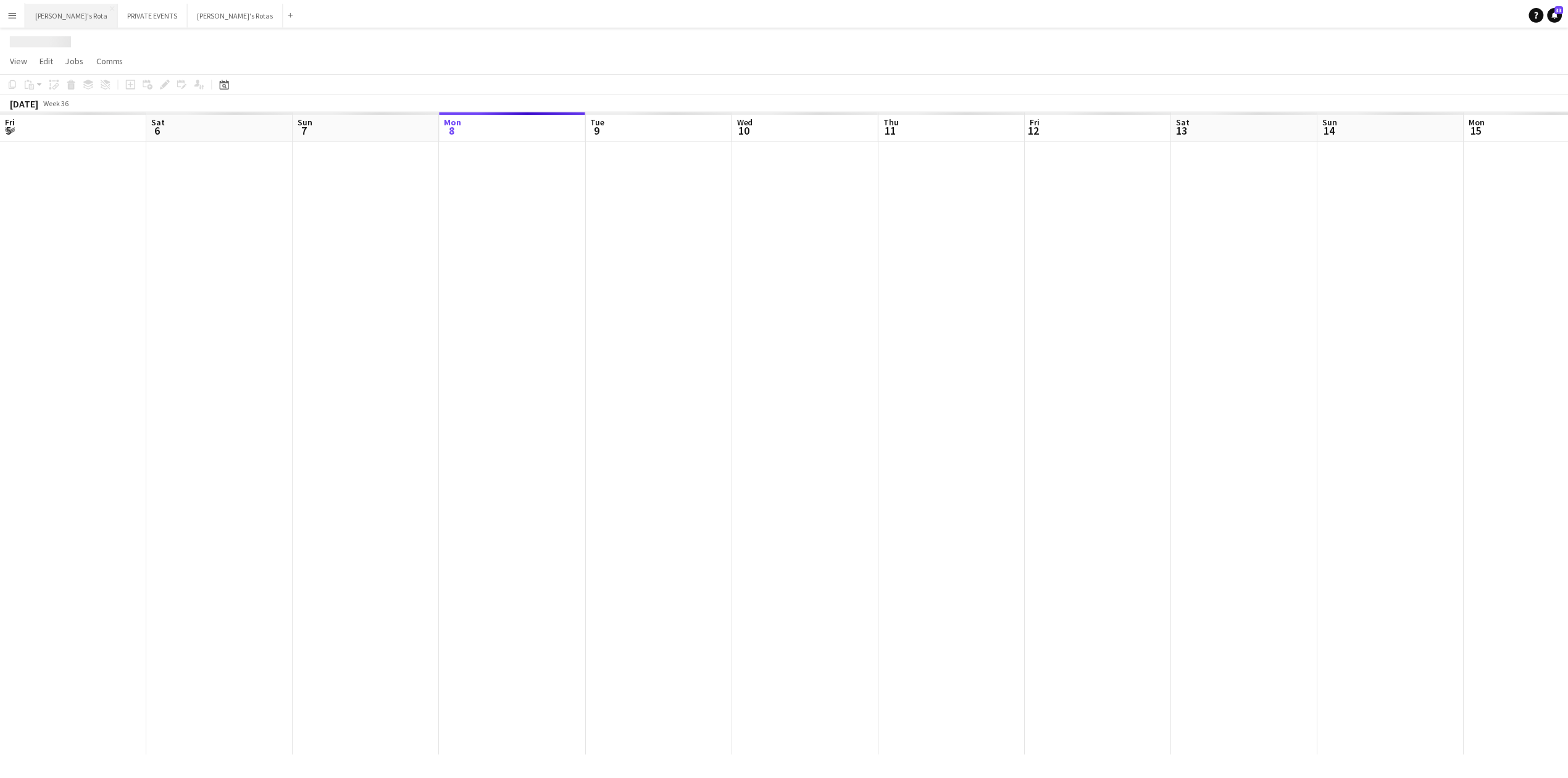
scroll to position [0, 295]
